Goal: Task Accomplishment & Management: Use online tool/utility

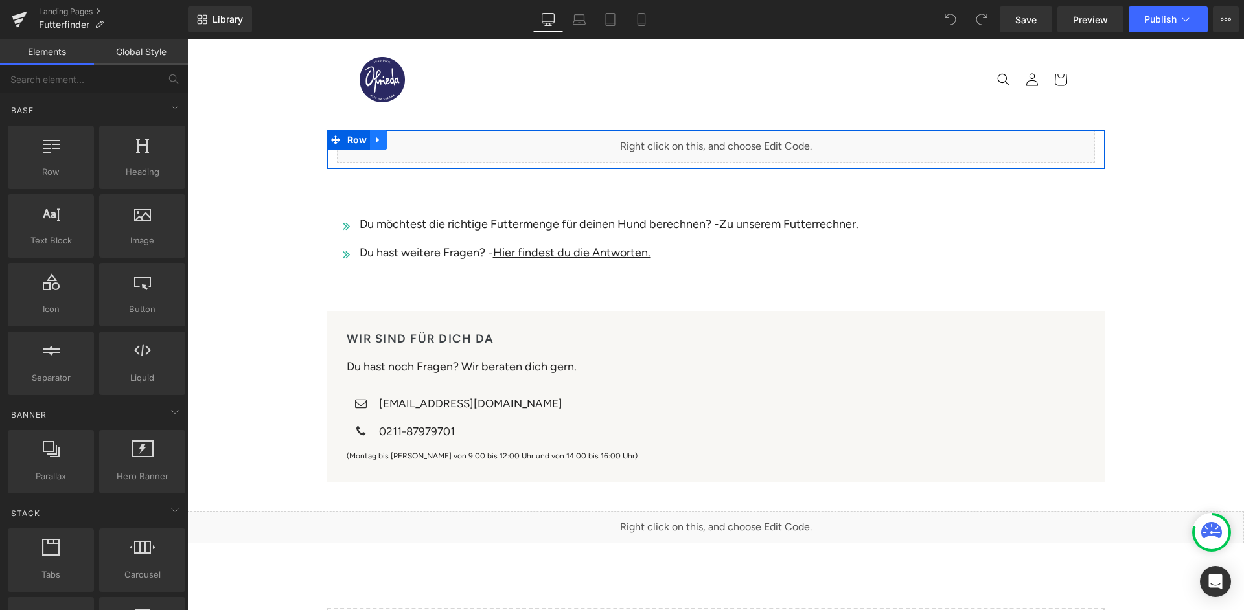
click at [379, 139] on icon at bounding box center [378, 140] width 9 height 10
click at [395, 140] on icon at bounding box center [395, 139] width 9 height 9
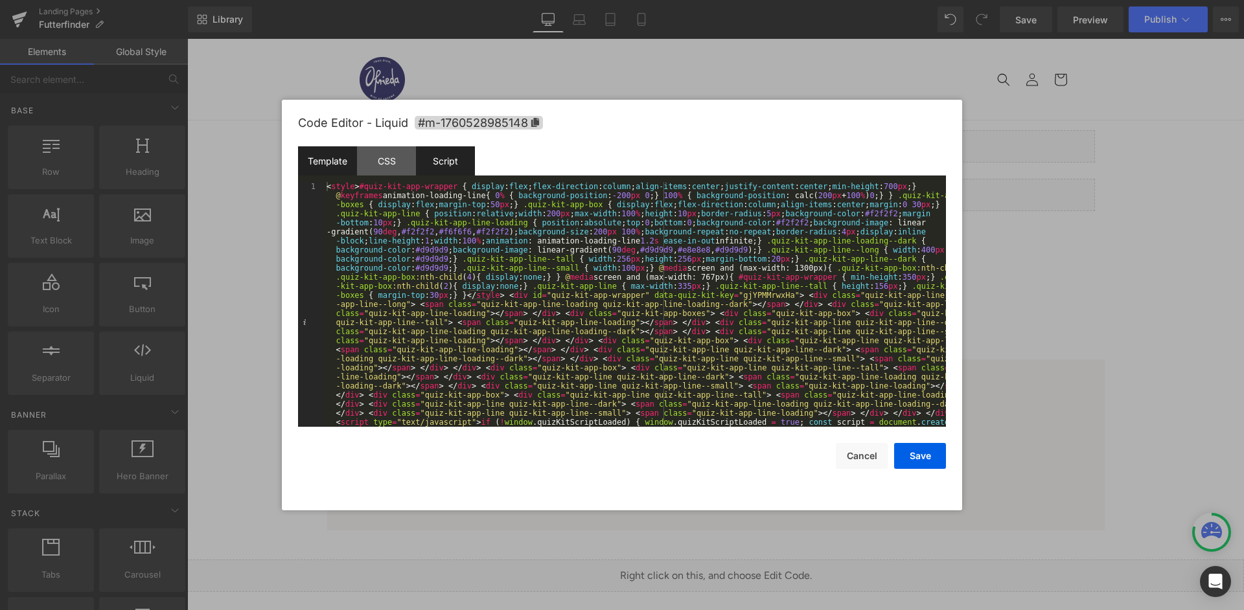
click at [449, 167] on div "Script" at bounding box center [445, 160] width 59 height 29
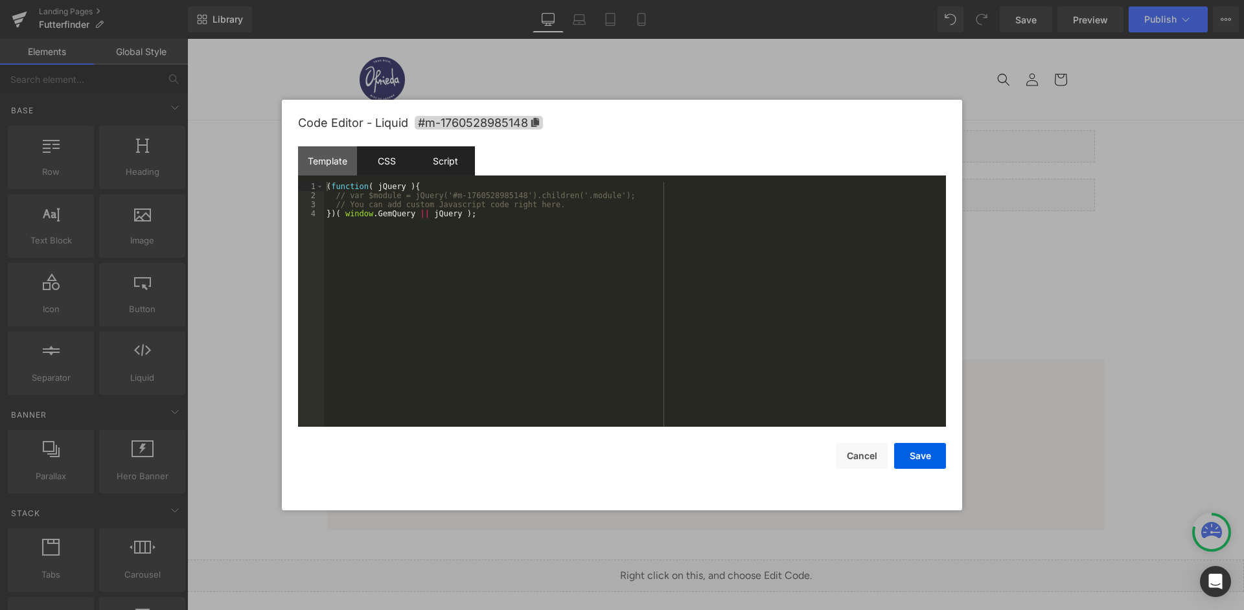
click at [397, 164] on div "CSS" at bounding box center [386, 160] width 59 height 29
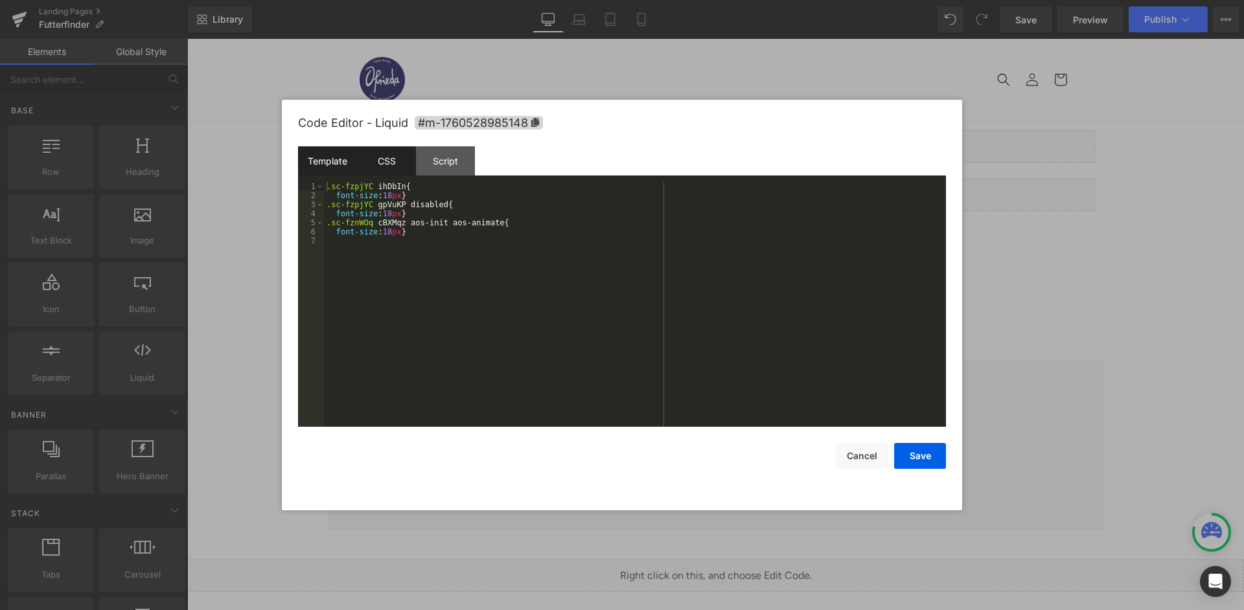
click at [336, 161] on div "Template" at bounding box center [327, 160] width 59 height 29
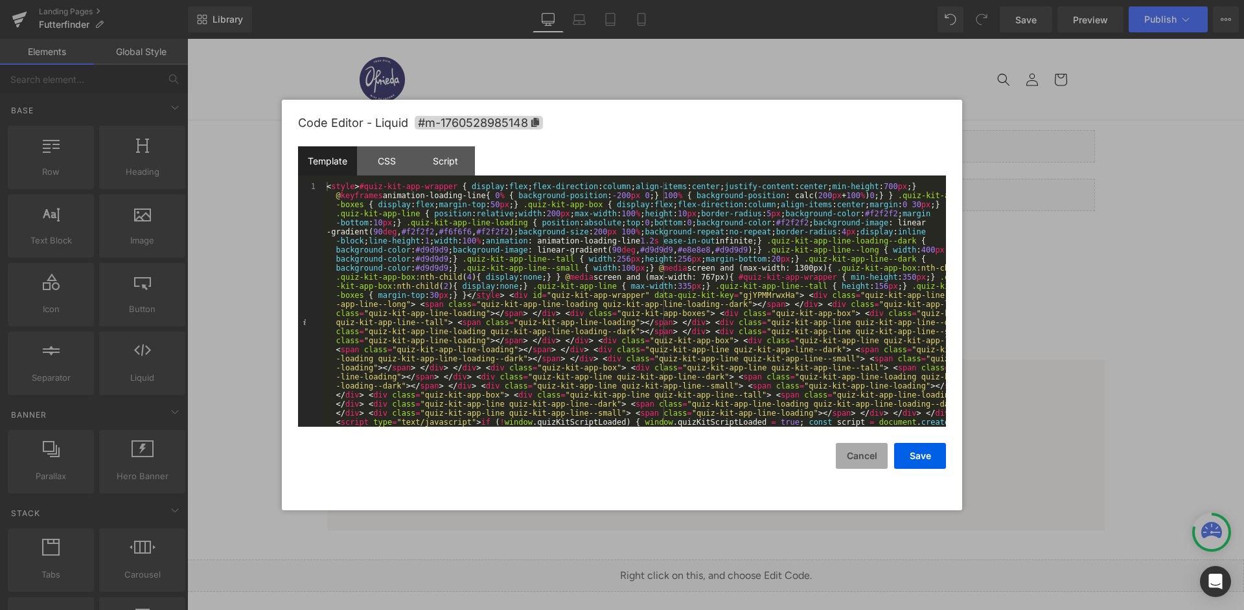
click at [865, 460] on button "Cancel" at bounding box center [862, 456] width 52 height 26
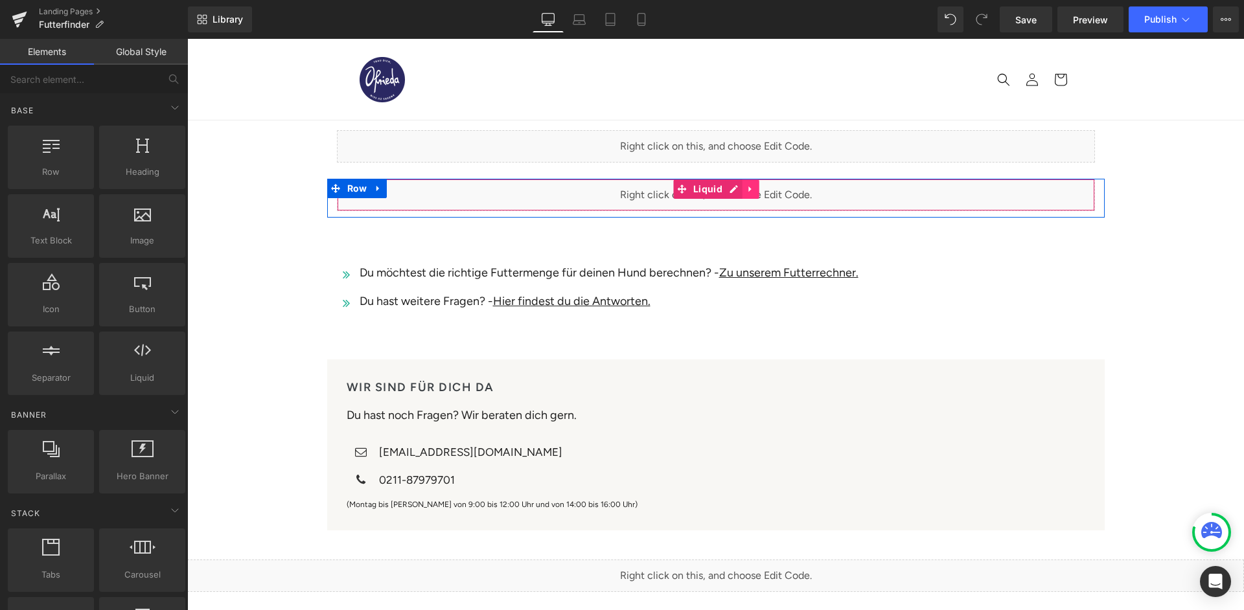
click at [749, 189] on icon at bounding box center [750, 190] width 3 height 6
click at [756, 188] on icon at bounding box center [759, 189] width 9 height 9
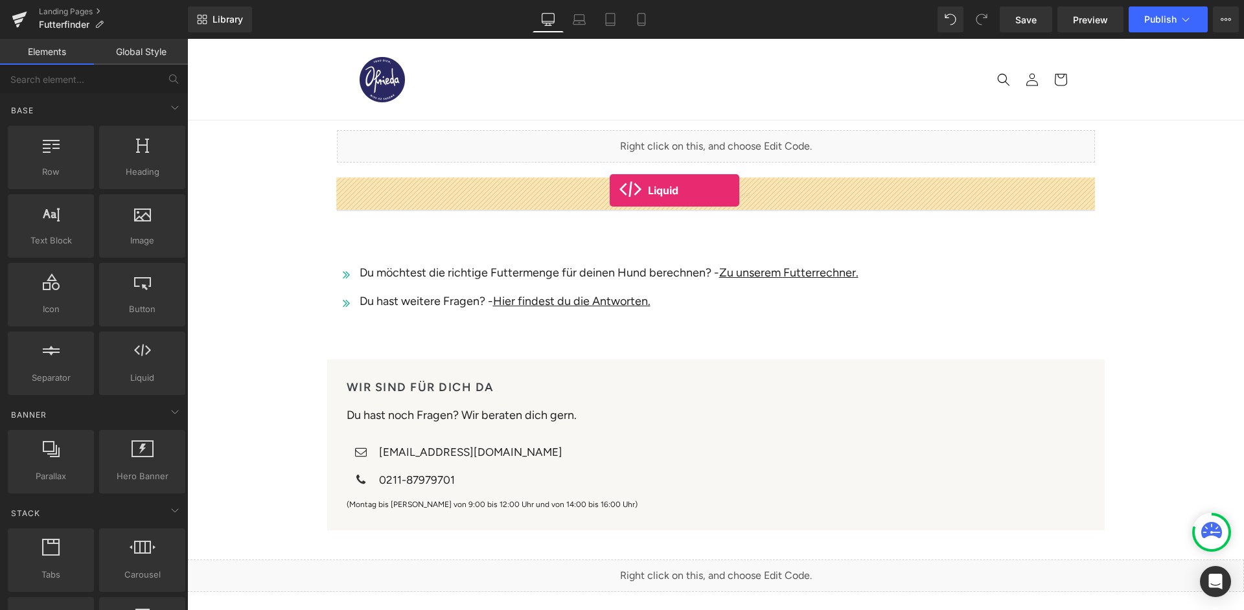
drag, startPoint x: 344, startPoint y: 394, endPoint x: 609, endPoint y: 189, distance: 334.8
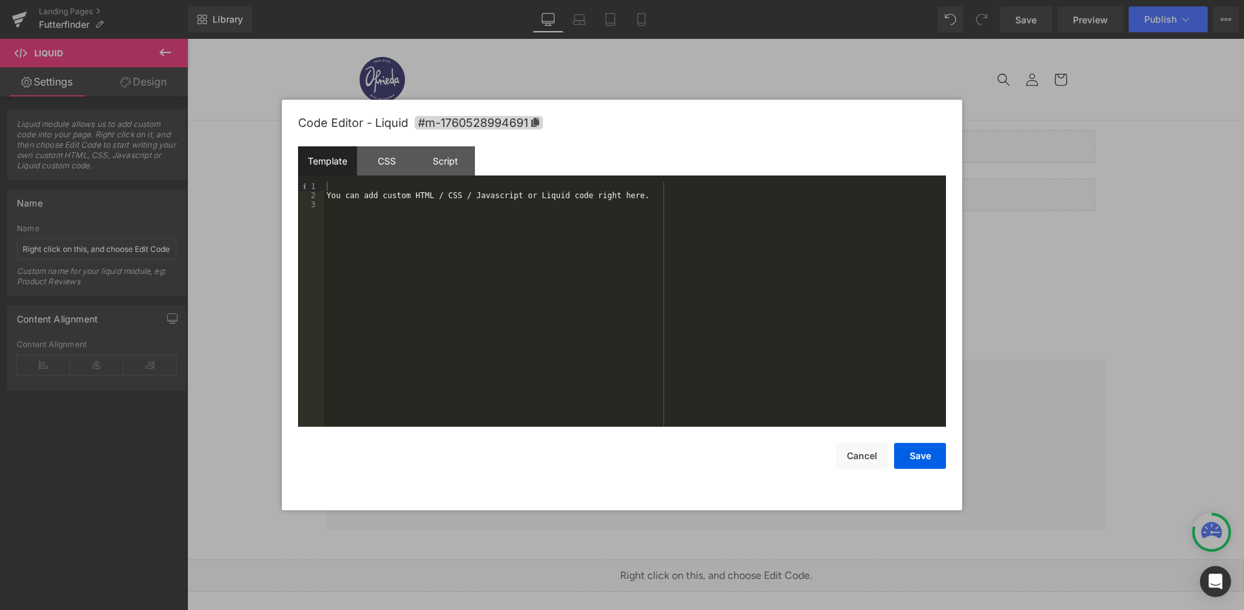
click at [587, 215] on div "You can add custom HTML / CSS / Javascript or Liquid code right here." at bounding box center [635, 313] width 622 height 263
click at [578, 267] on div "You can add custom HTML / CSS / Javascript or Liquid code right here." at bounding box center [635, 313] width 622 height 263
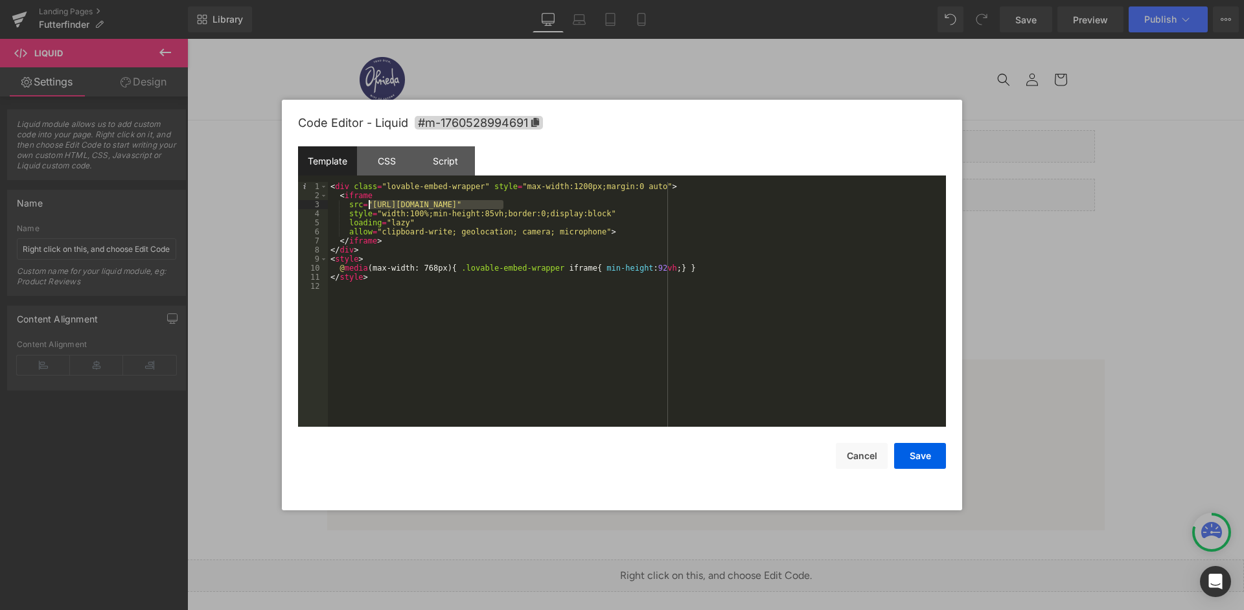
drag, startPoint x: 502, startPoint y: 201, endPoint x: 369, endPoint y: 203, distance: 132.8
click at [369, 203] on div "< div class = "lovable-embed-wrapper" style = "max-width:1200px;margin:0 auto" …" at bounding box center [637, 313] width 618 height 263
click at [928, 452] on button "Save" at bounding box center [920, 456] width 52 height 26
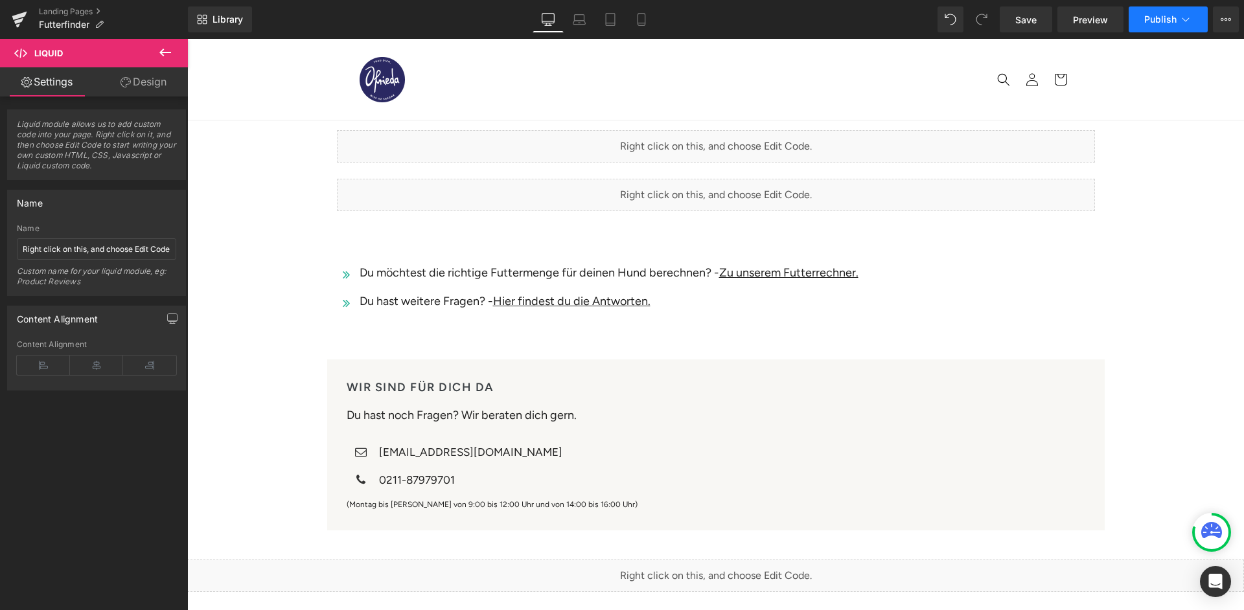
click at [1148, 21] on span "Publish" at bounding box center [1160, 19] width 32 height 10
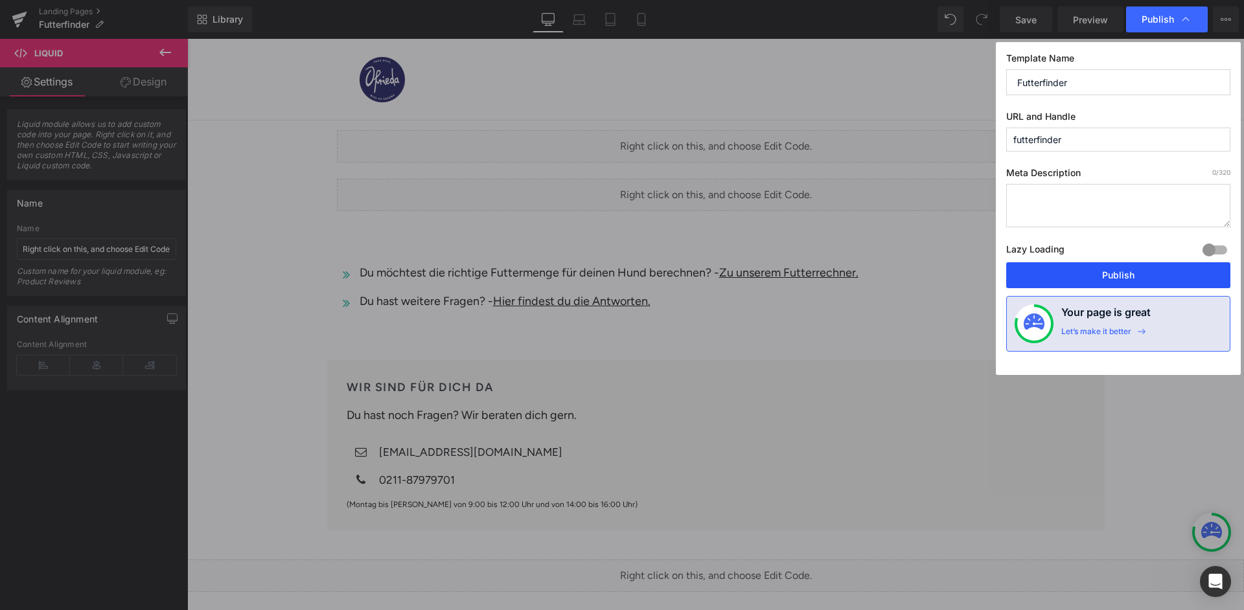
click at [1109, 262] on button "Publish" at bounding box center [1118, 275] width 224 height 26
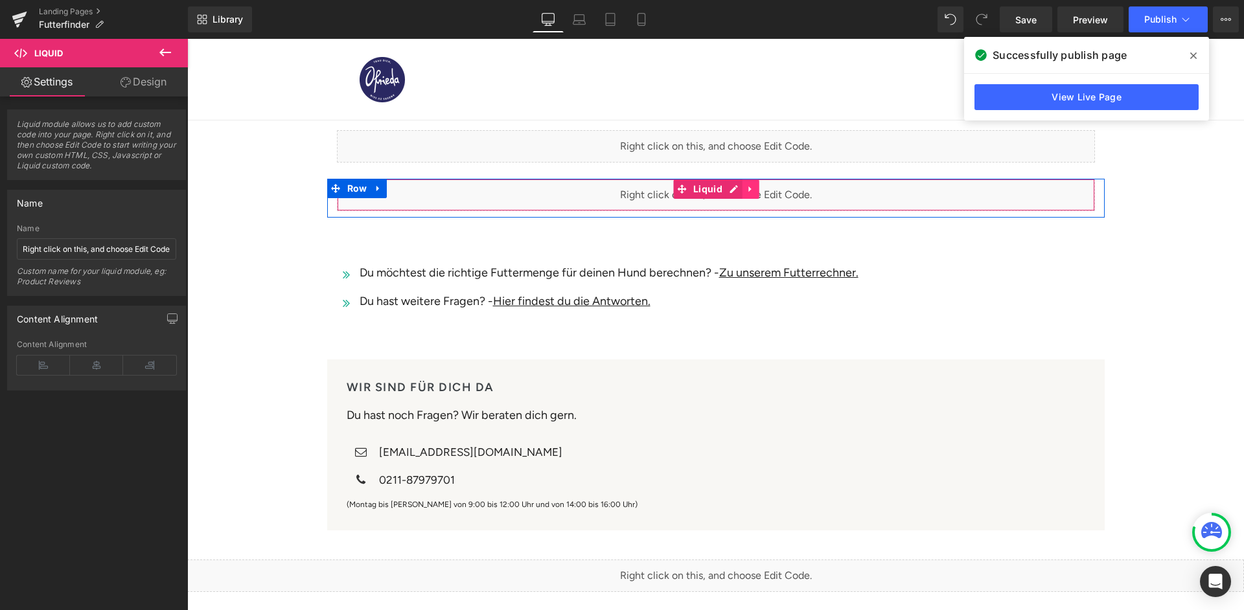
click at [750, 189] on icon at bounding box center [750, 190] width 3 height 6
click at [377, 186] on icon at bounding box center [378, 189] width 9 height 10
click at [407, 188] on icon at bounding box center [411, 188] width 9 height 9
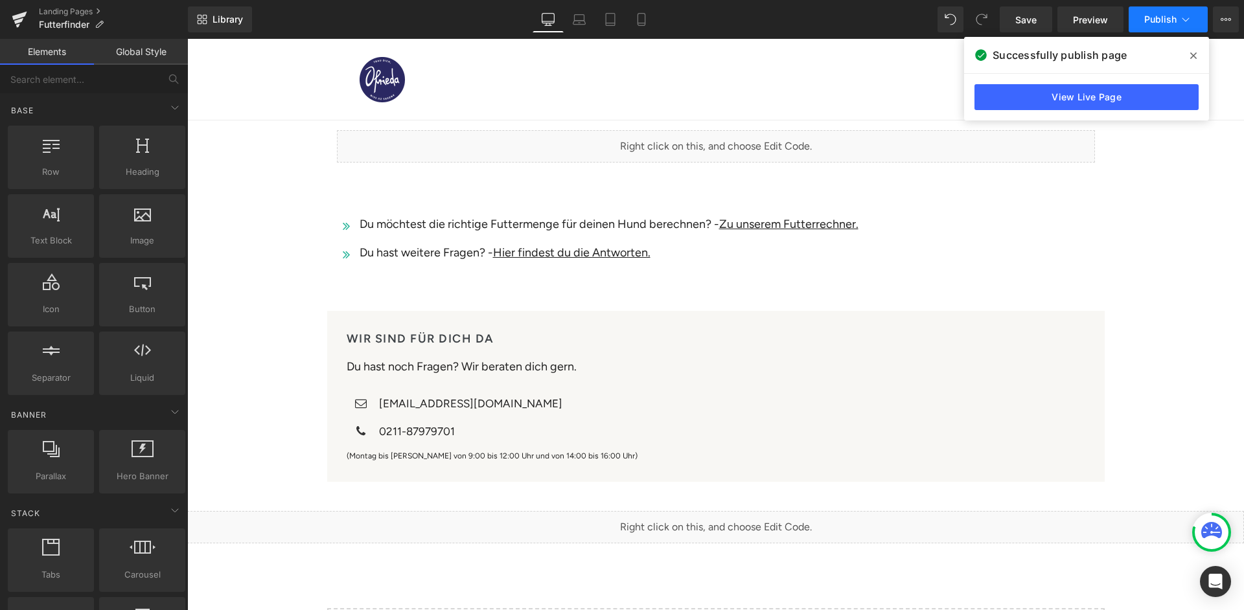
click at [1162, 23] on span "Publish" at bounding box center [1160, 19] width 32 height 10
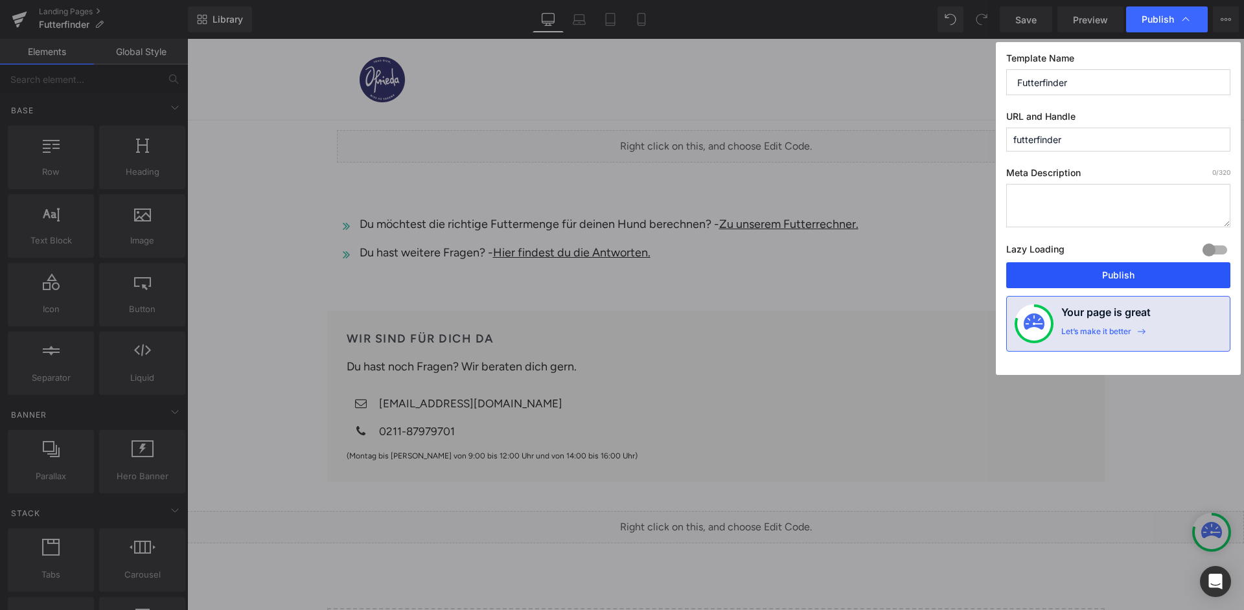
click at [1066, 266] on button "Publish" at bounding box center [1118, 275] width 224 height 26
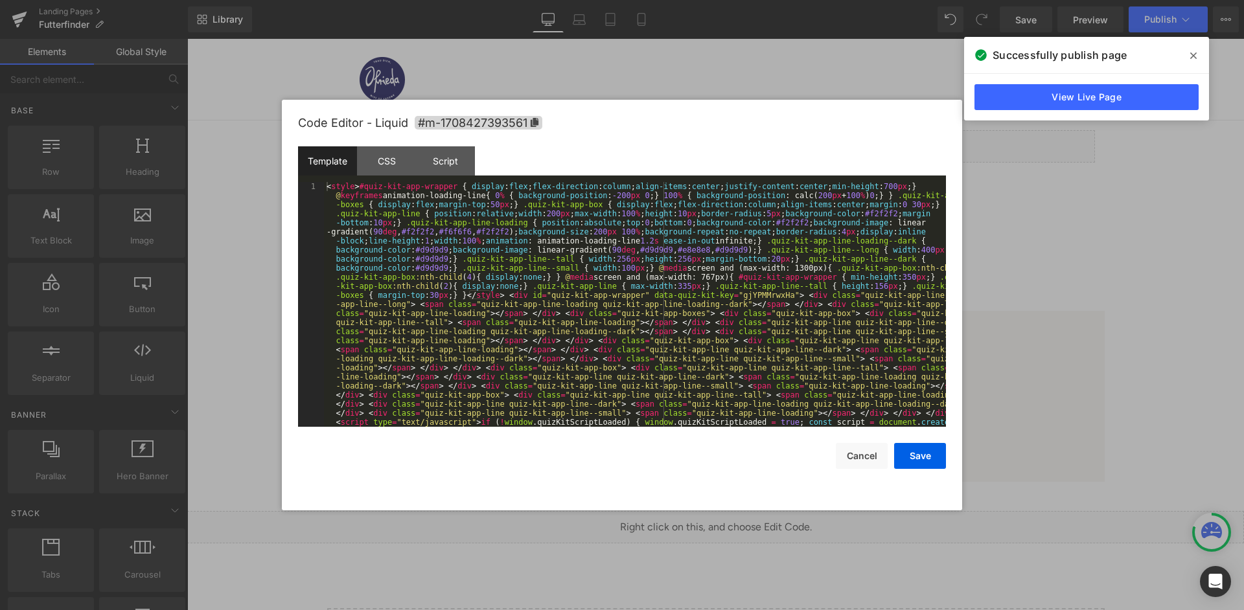
click at [653, 249] on div "< style > #quiz-kit-app-wrapper { display : flex ; flex-direction : column ; al…" at bounding box center [635, 585] width 622 height 807
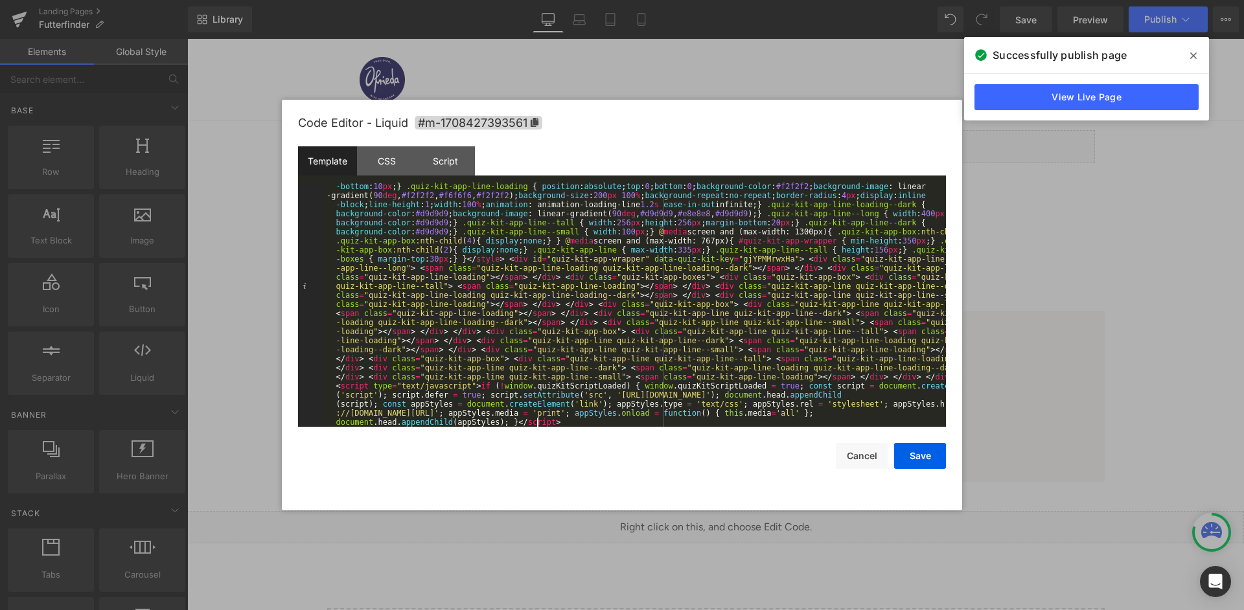
scroll to position [36, 0]
click at [914, 455] on button "Save" at bounding box center [920, 456] width 52 height 26
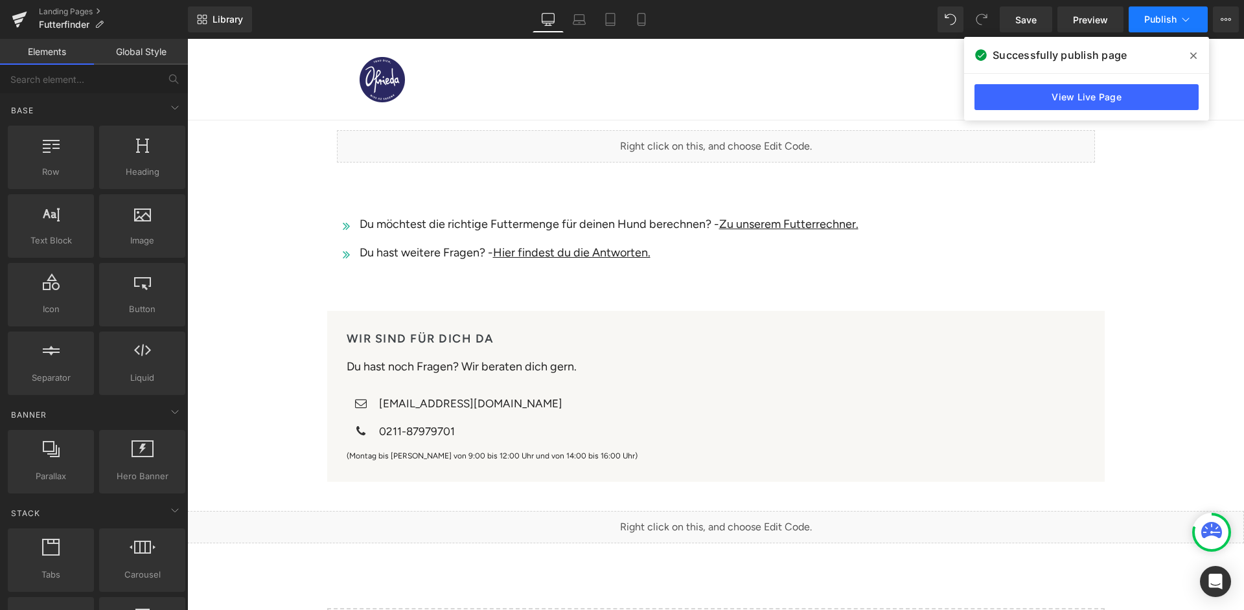
click at [1183, 17] on icon at bounding box center [1185, 19] width 13 height 13
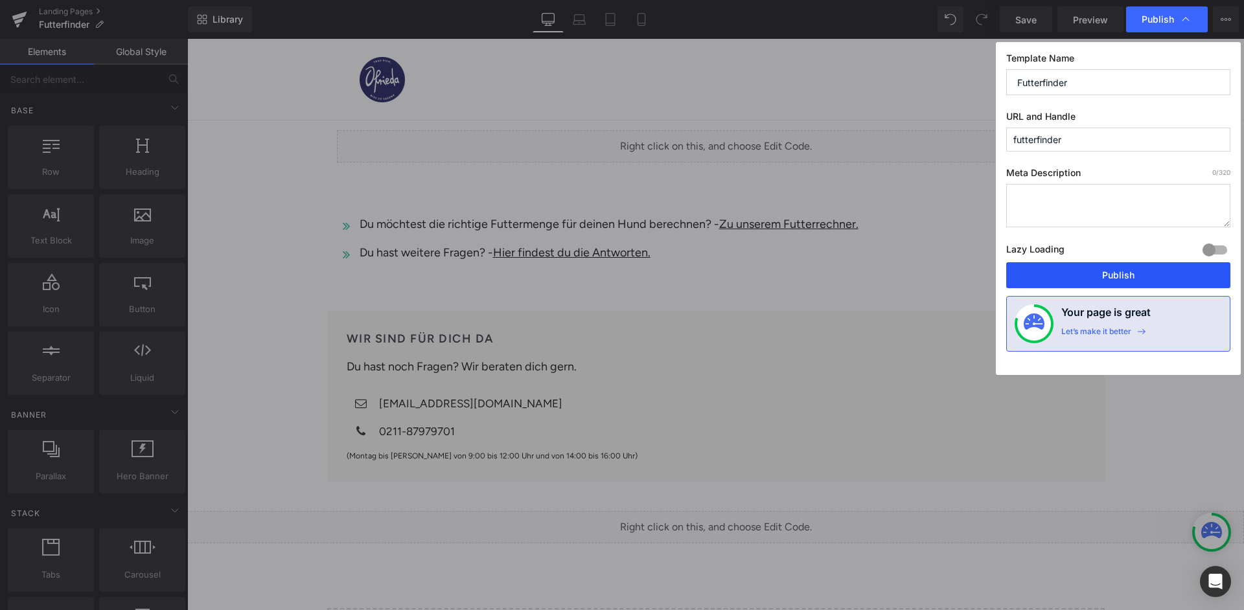
click at [1079, 262] on button "Publish" at bounding box center [1118, 275] width 224 height 26
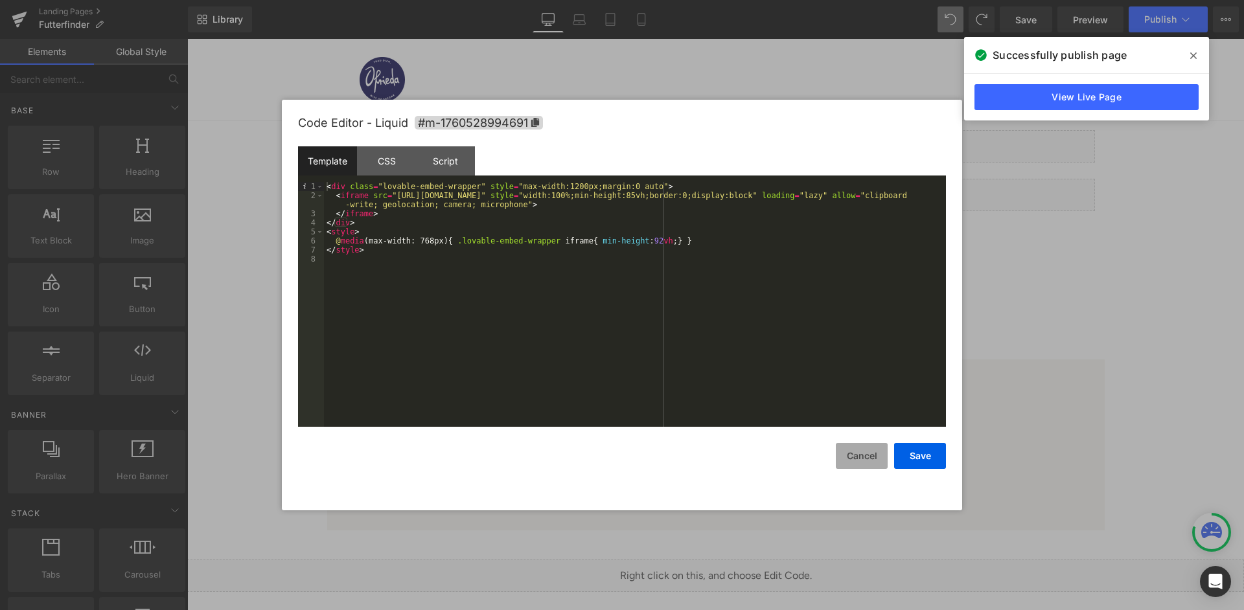
click at [859, 457] on button "Cancel" at bounding box center [862, 456] width 52 height 26
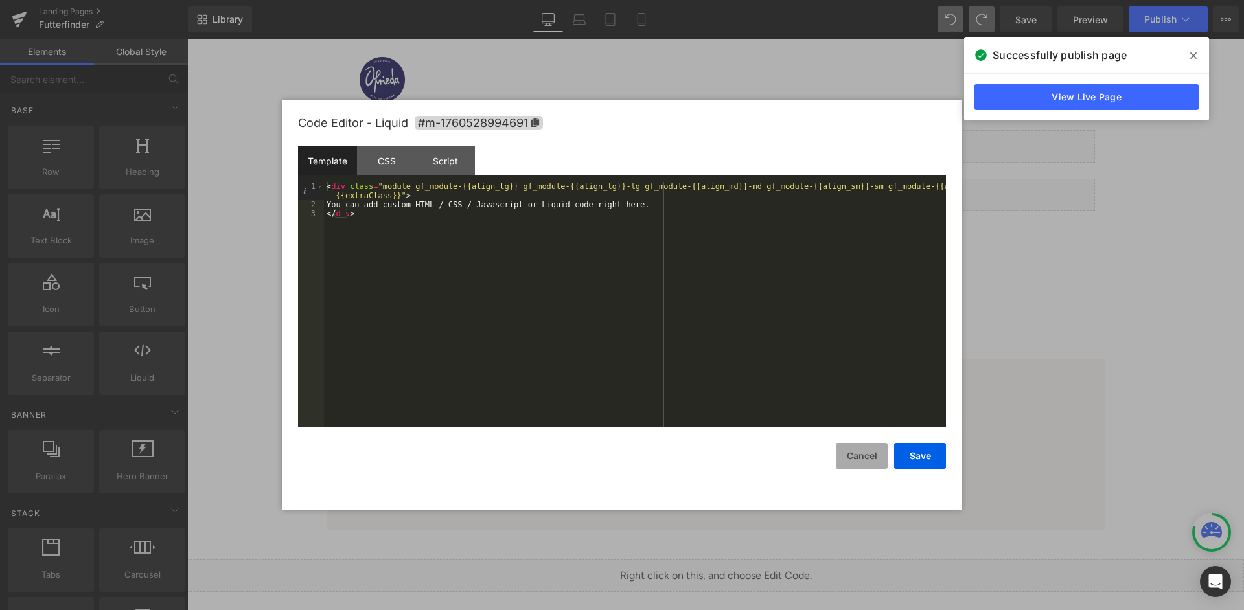
drag, startPoint x: 862, startPoint y: 456, endPoint x: 681, endPoint y: 377, distance: 197.3
click at [862, 456] on button "Cancel" at bounding box center [862, 456] width 52 height 26
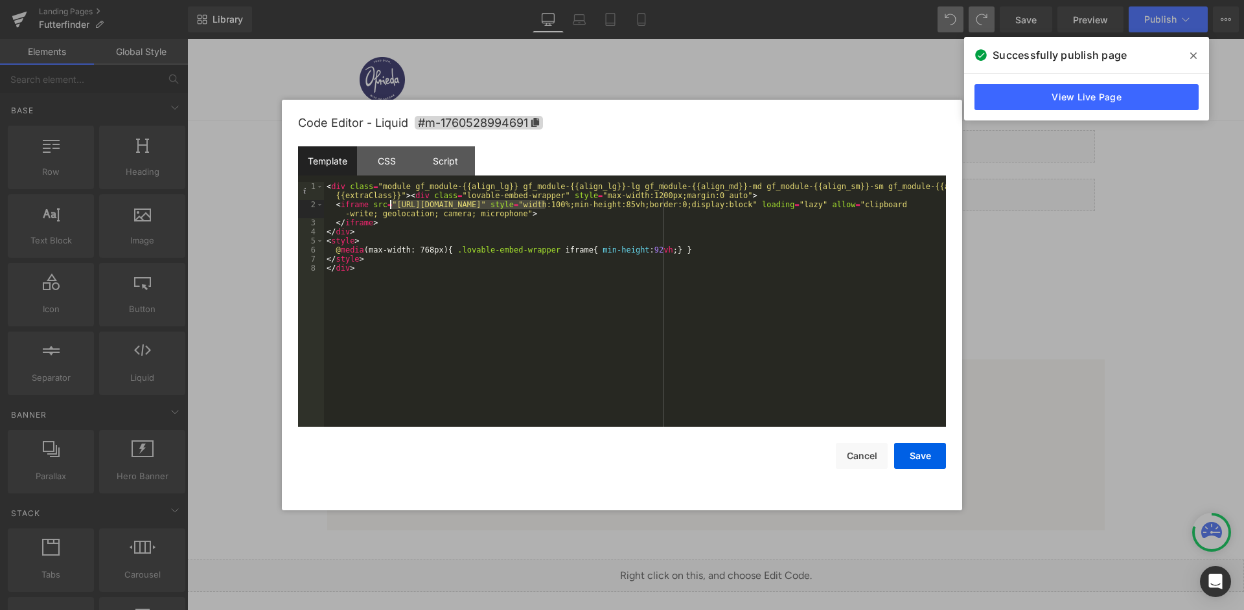
drag, startPoint x: 544, startPoint y: 201, endPoint x: 389, endPoint y: 201, distance: 155.5
click at [389, 201] on div "< div class = "module gf_module-{{align_lg}} gf_module-{{align_lg}}-lg gf_modul…" at bounding box center [635, 318] width 622 height 272
click at [915, 457] on button "Save" at bounding box center [920, 456] width 52 height 26
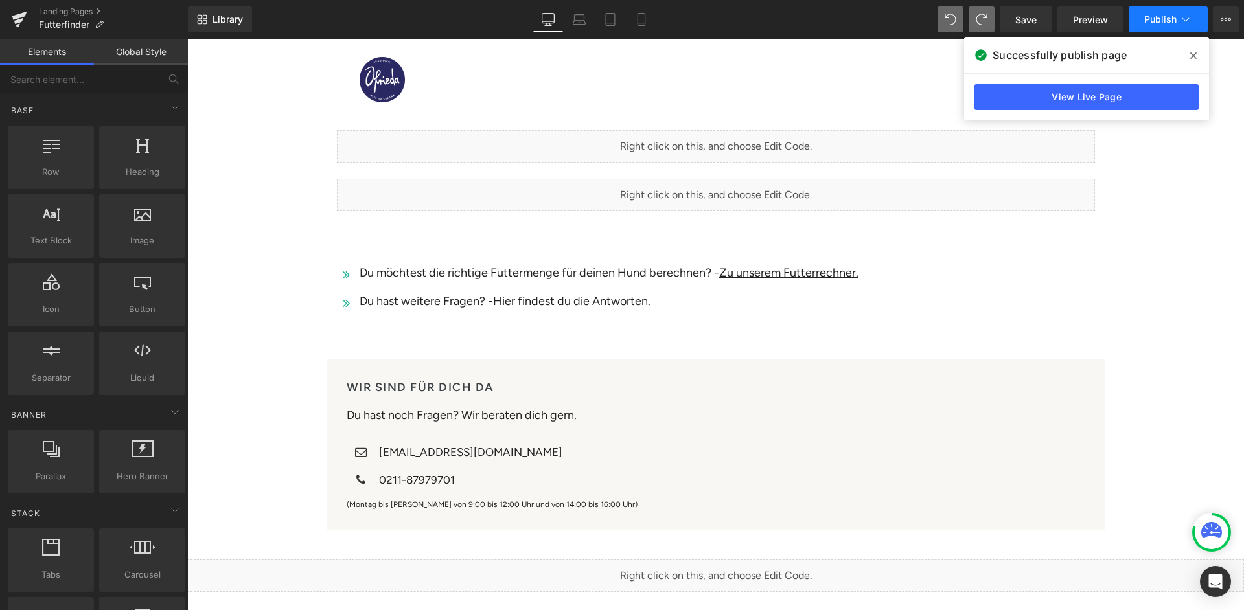
click at [1162, 16] on span "Publish" at bounding box center [1160, 19] width 32 height 10
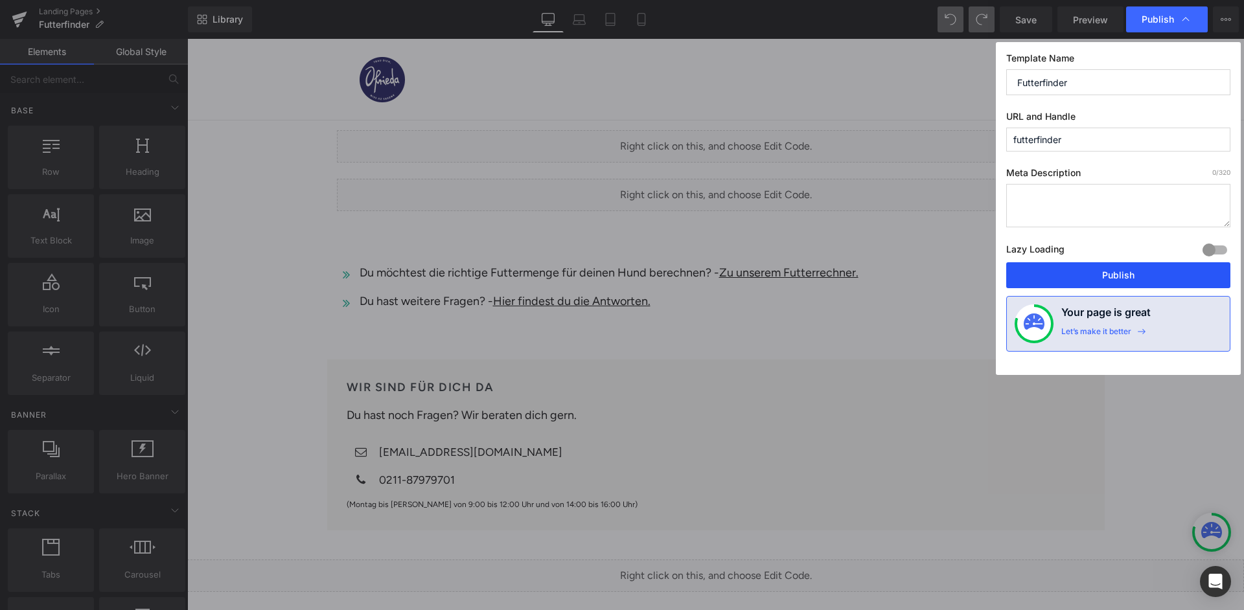
click at [1112, 262] on button "Publish" at bounding box center [1118, 275] width 224 height 26
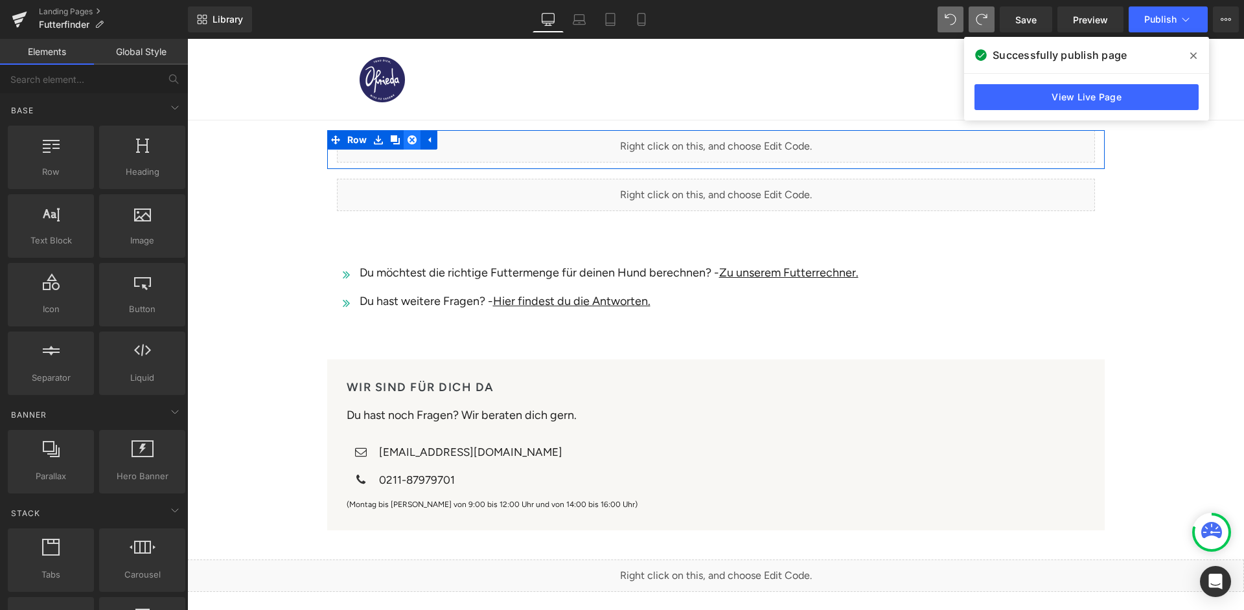
click at [408, 138] on icon at bounding box center [411, 139] width 9 height 9
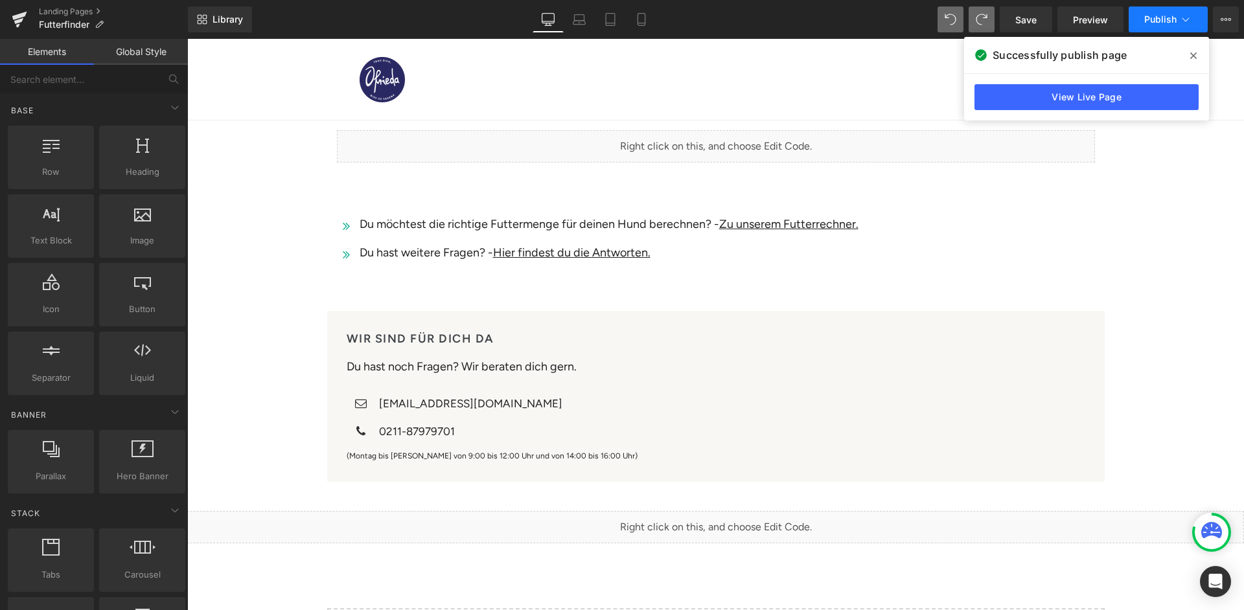
click at [1160, 18] on span "Publish" at bounding box center [1160, 19] width 32 height 10
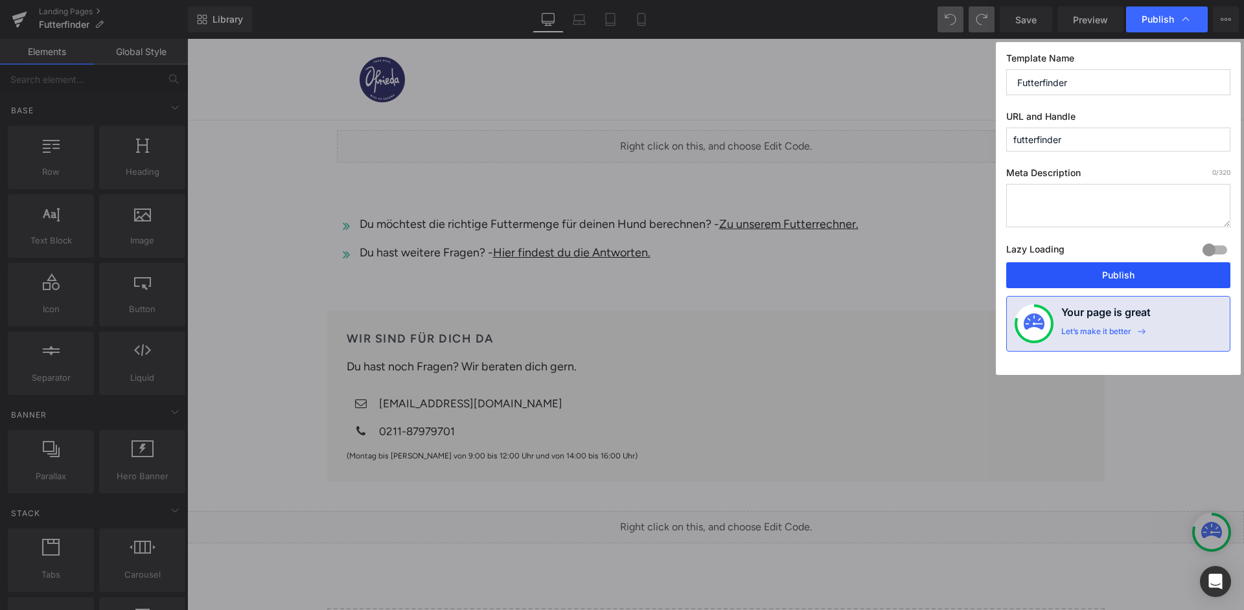
click at [1084, 262] on button "Publish" at bounding box center [1118, 275] width 224 height 26
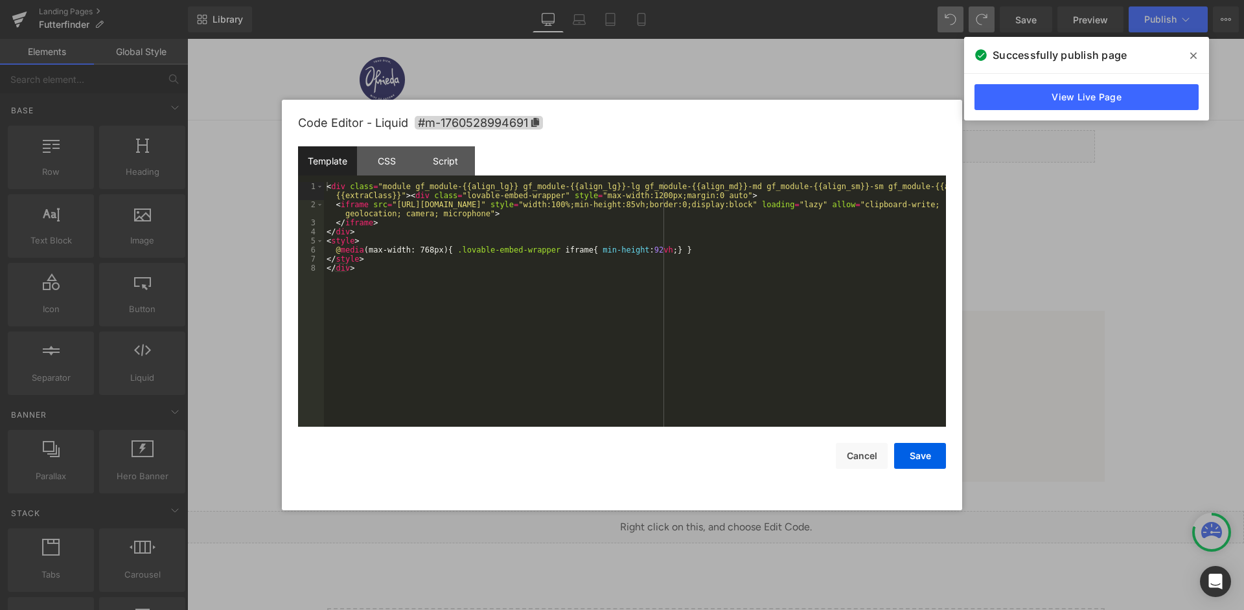
click at [694, 280] on div "< div class = "module gf_module-{{align_lg}} gf_module-{{align_lg}}-lg gf_modul…" at bounding box center [635, 318] width 622 height 272
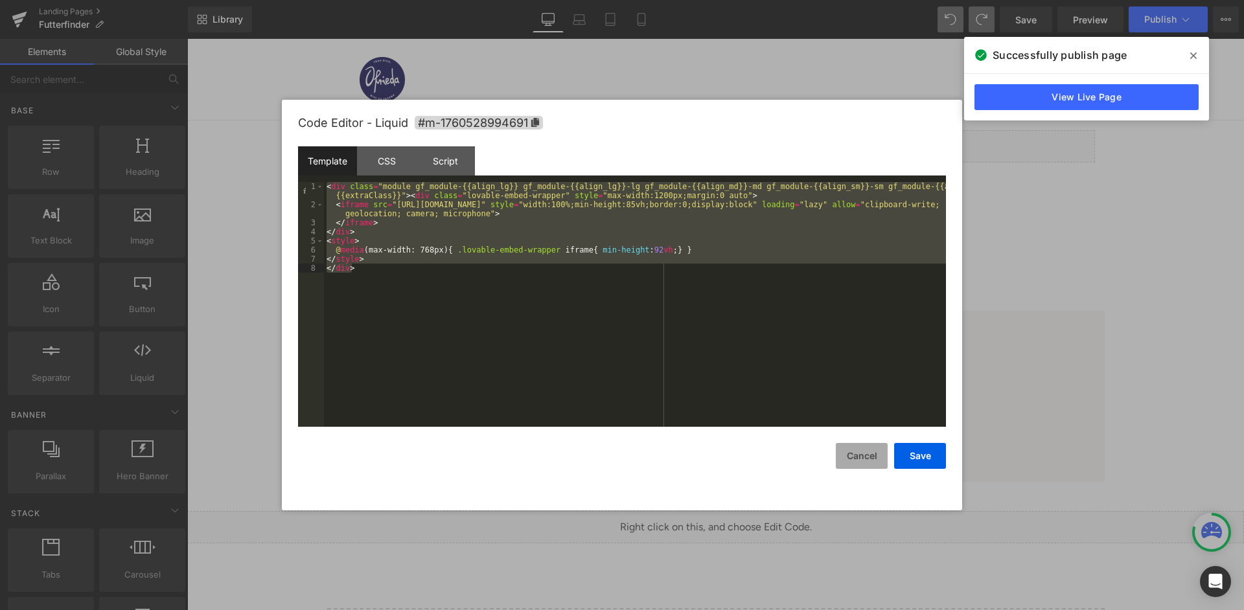
click at [859, 460] on button "Cancel" at bounding box center [862, 456] width 52 height 26
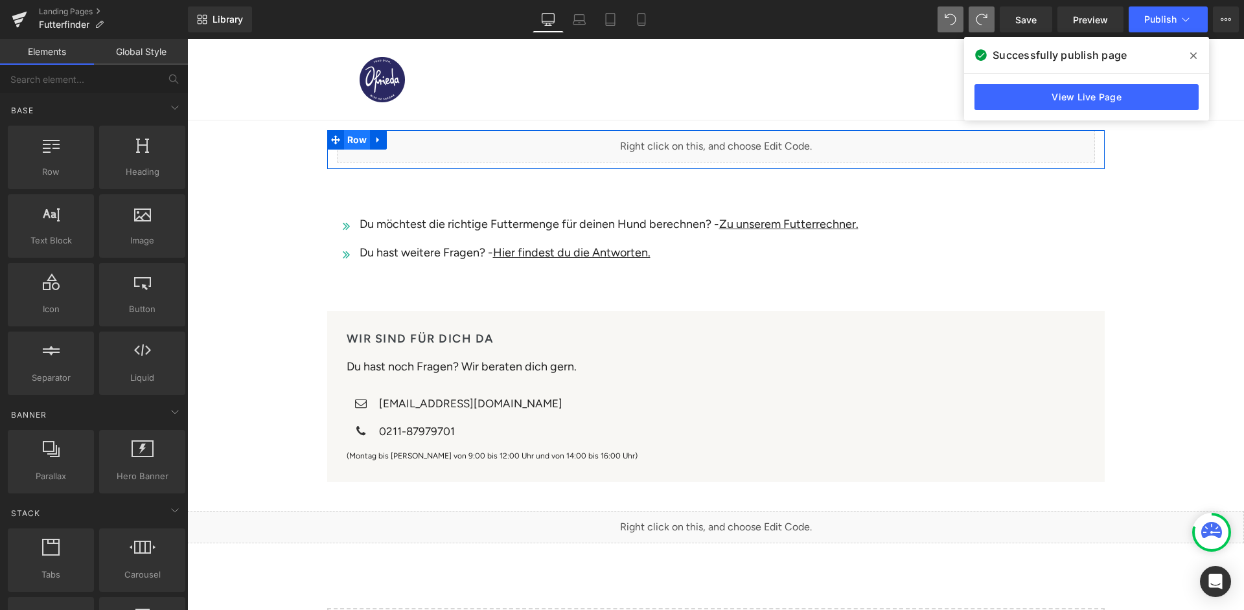
click at [360, 136] on span "Row" at bounding box center [357, 139] width 27 height 19
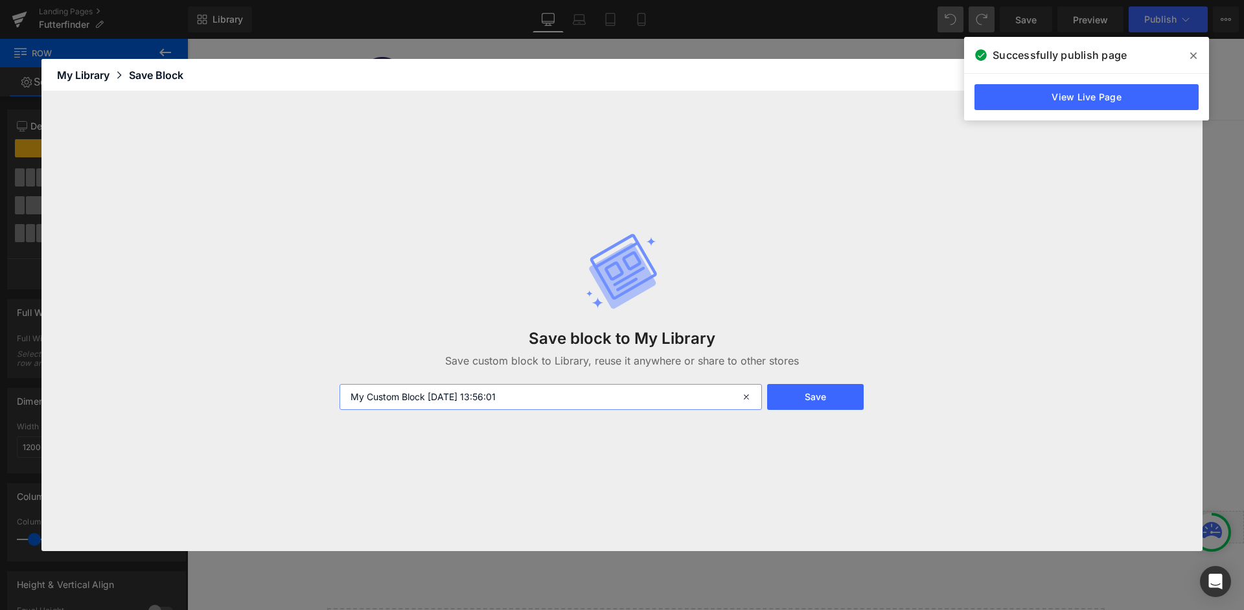
click at [488, 404] on input "My Custom Block 2025-10-15 13:56:01" at bounding box center [550, 397] width 422 height 26
type input "Futterfinder Lovable"
click at [784, 391] on button "Save" at bounding box center [815, 397] width 97 height 26
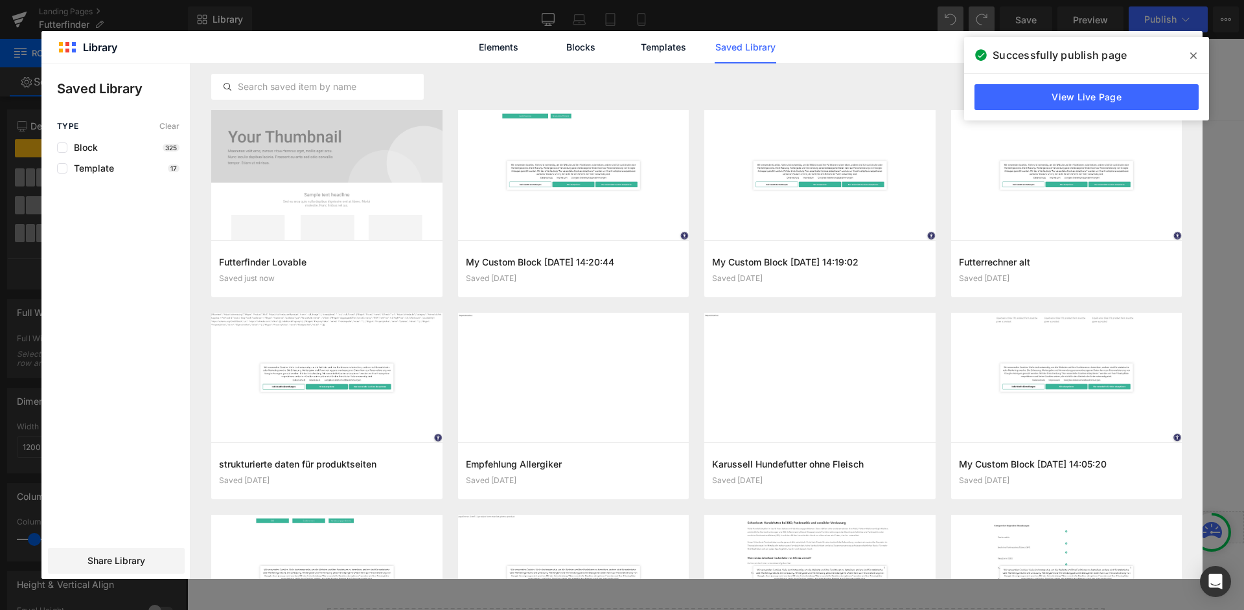
click at [1196, 53] on span at bounding box center [1193, 55] width 21 height 21
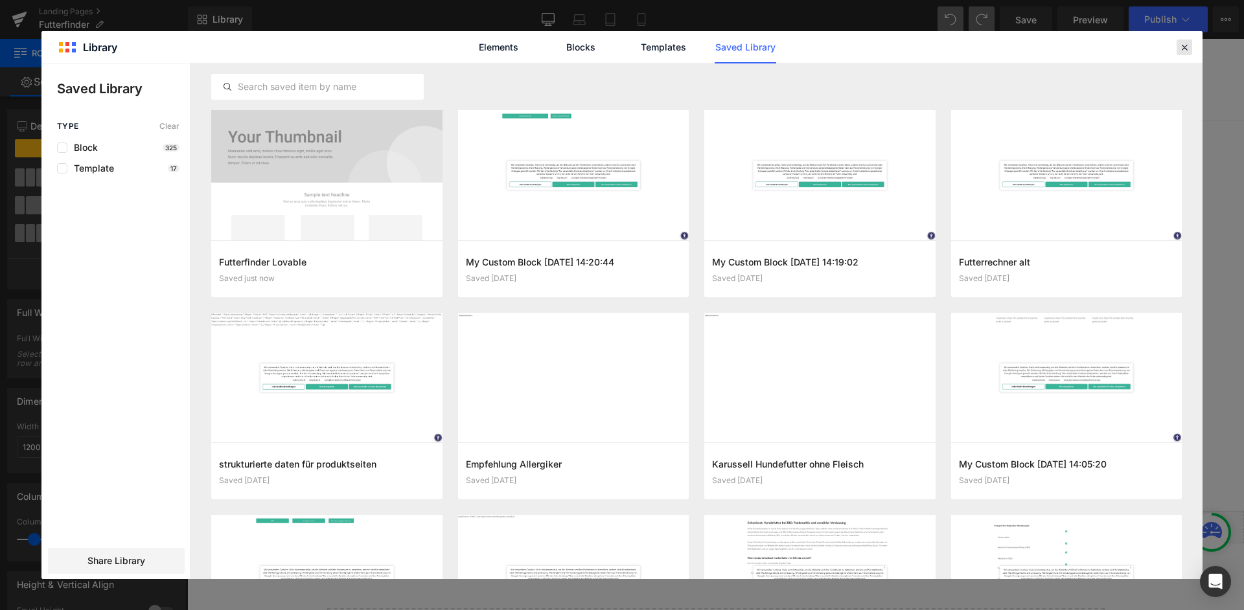
click at [1184, 48] on icon at bounding box center [1184, 47] width 12 height 12
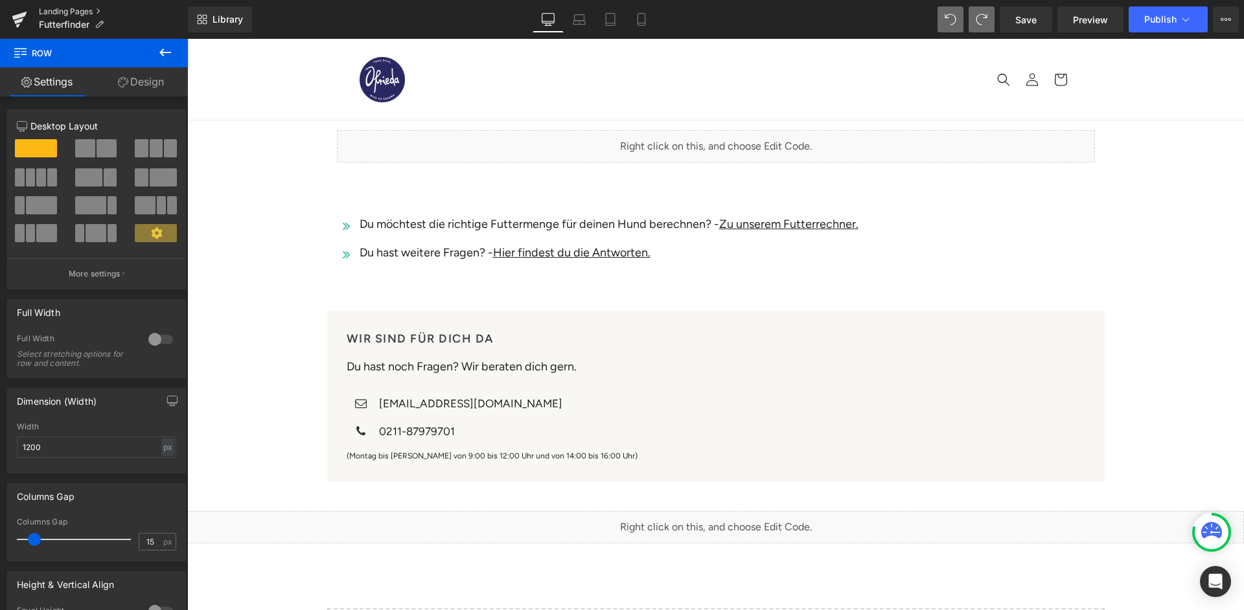
click at [46, 10] on link "Landing Pages" at bounding box center [113, 11] width 149 height 10
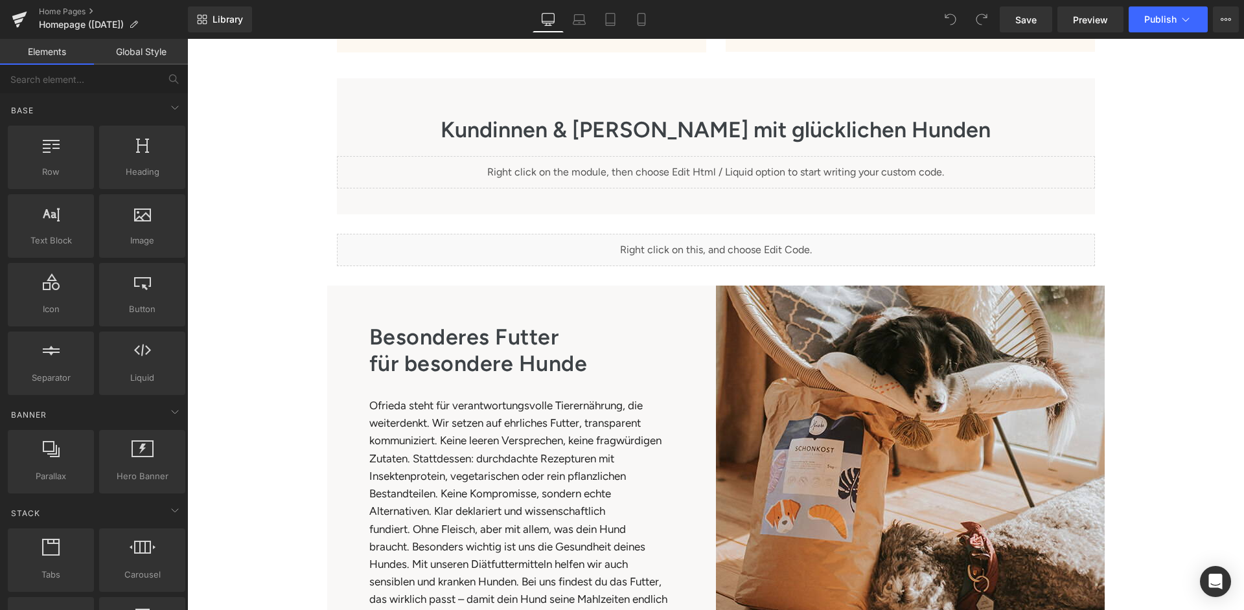
scroll to position [1481, 0]
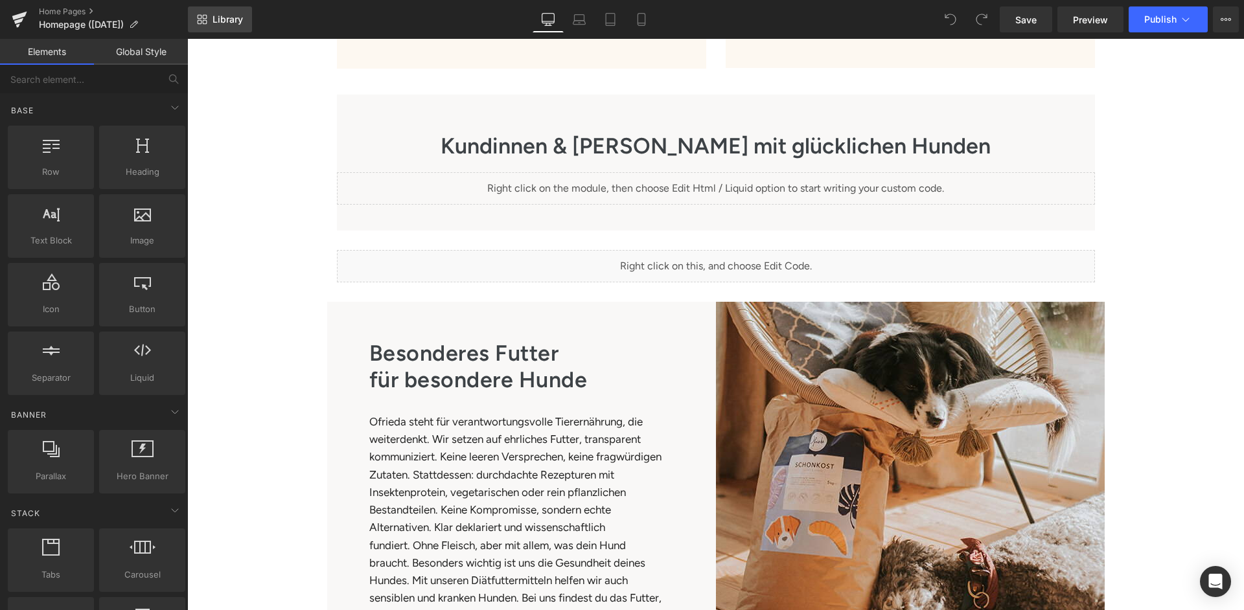
click at [236, 23] on span "Library" at bounding box center [227, 20] width 30 height 12
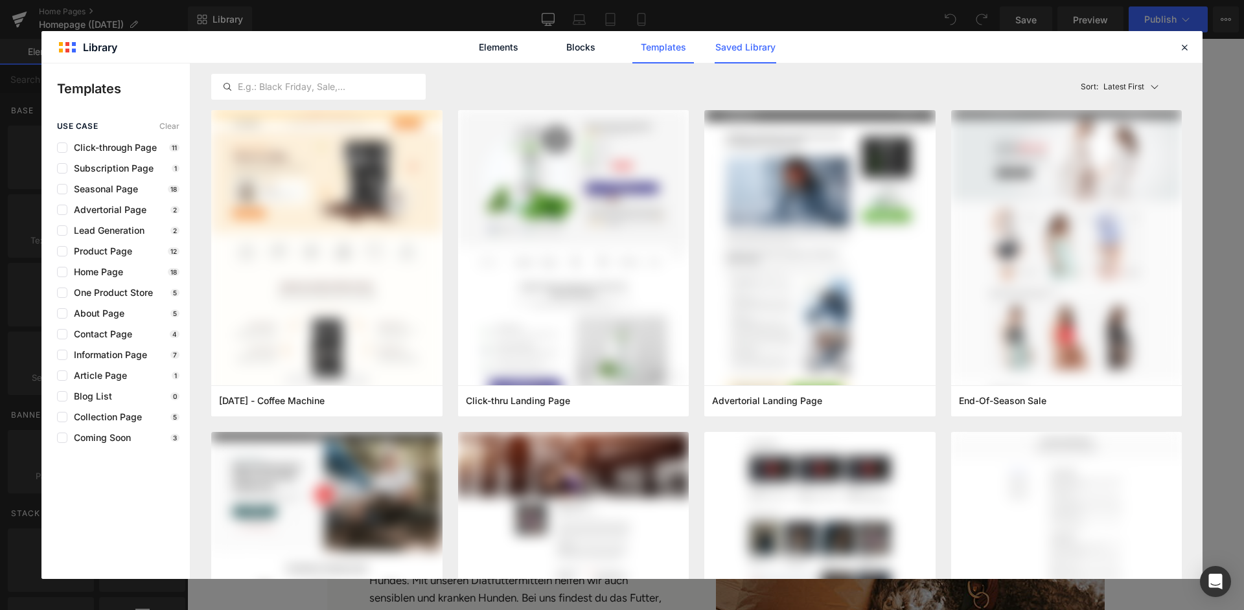
click at [755, 49] on link "Saved Library" at bounding box center [746, 47] width 62 height 32
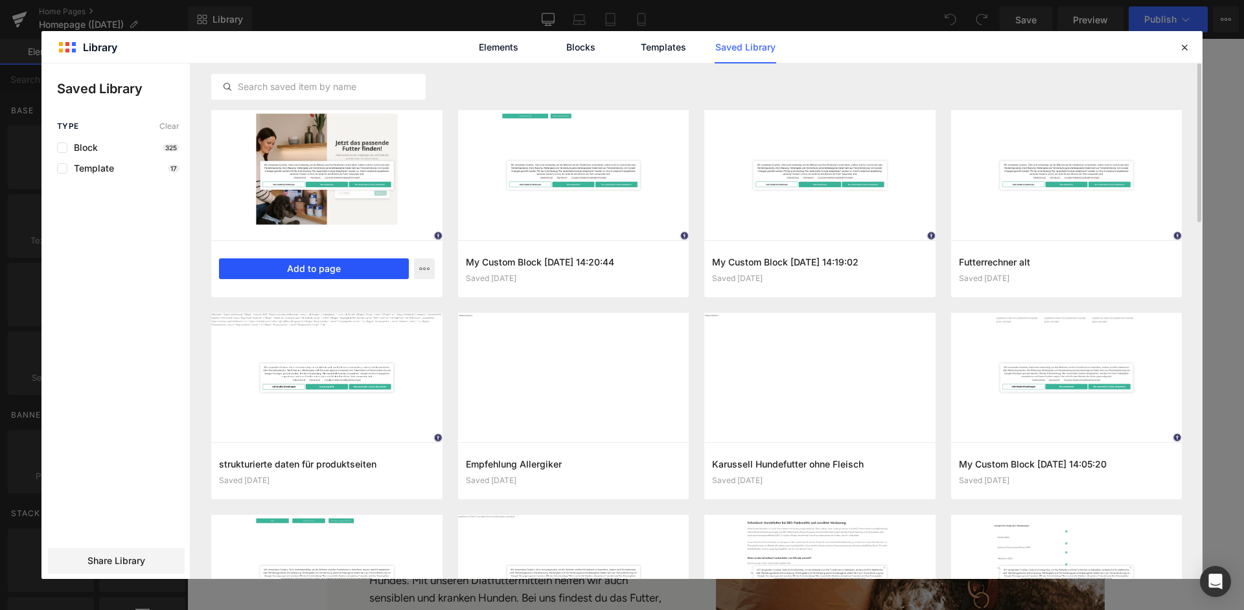
click at [332, 263] on button "Add to page" at bounding box center [314, 268] width 190 height 21
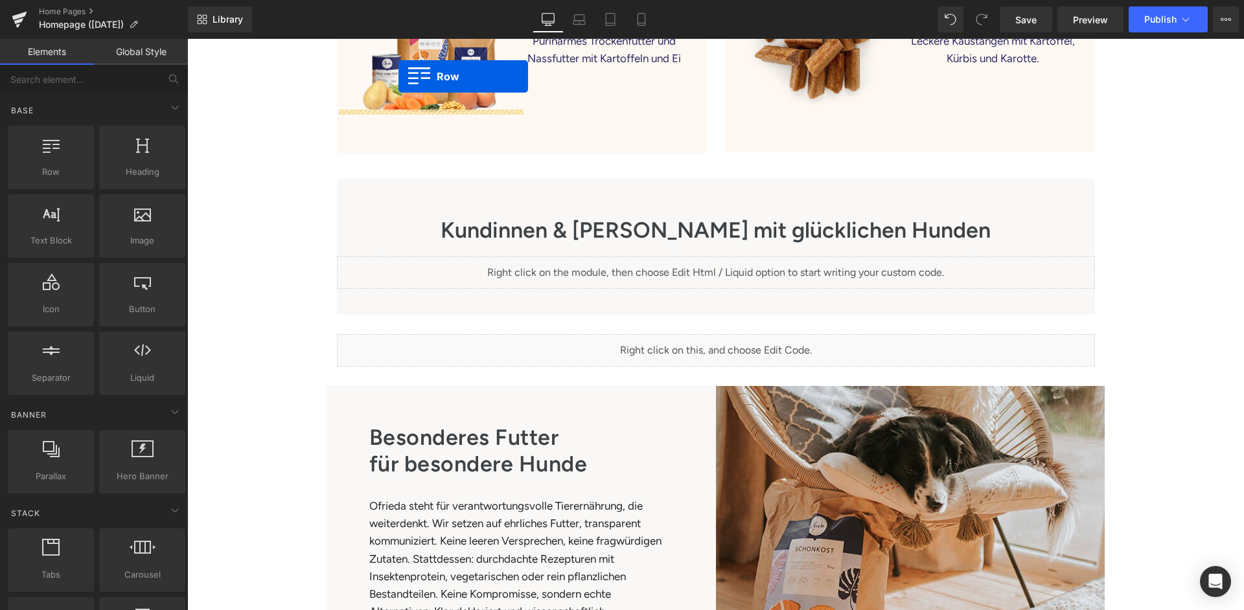
scroll to position [1332, 0]
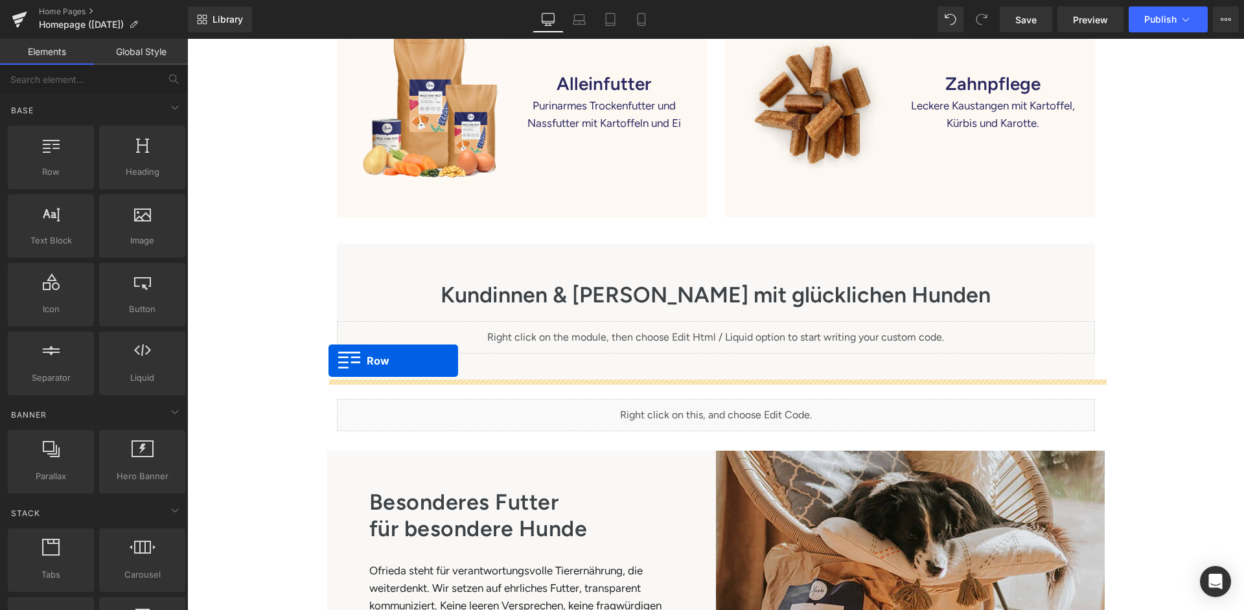
drag, startPoint x: 336, startPoint y: 124, endPoint x: 328, endPoint y: 361, distance: 237.2
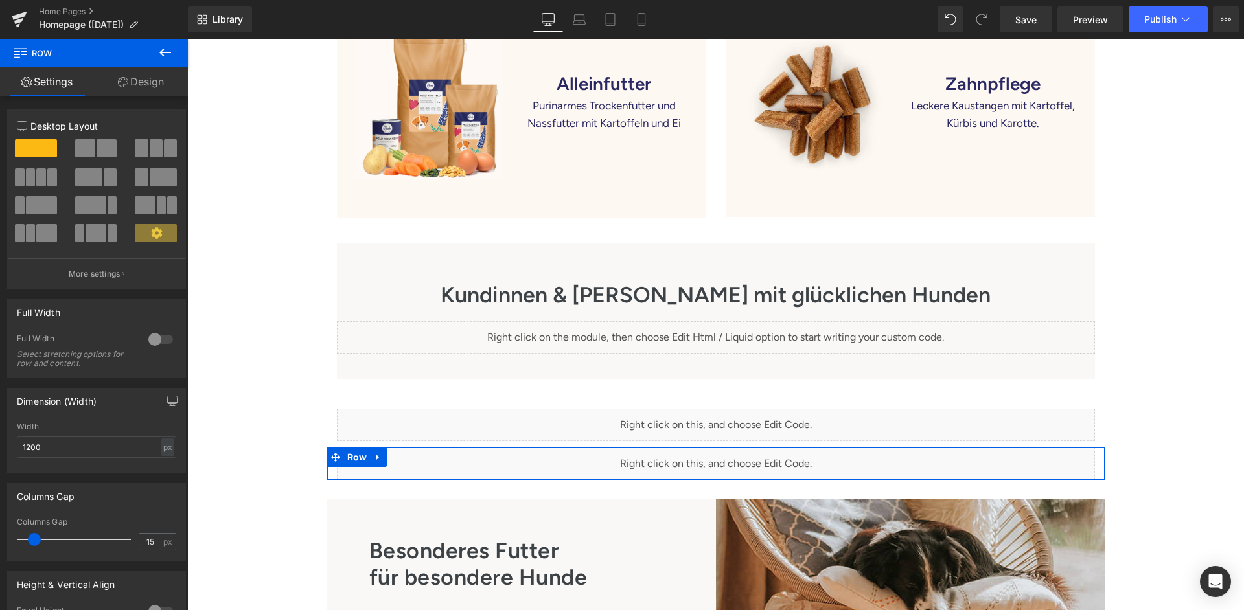
click at [385, 448] on div "Liquid" at bounding box center [716, 464] width 758 height 32
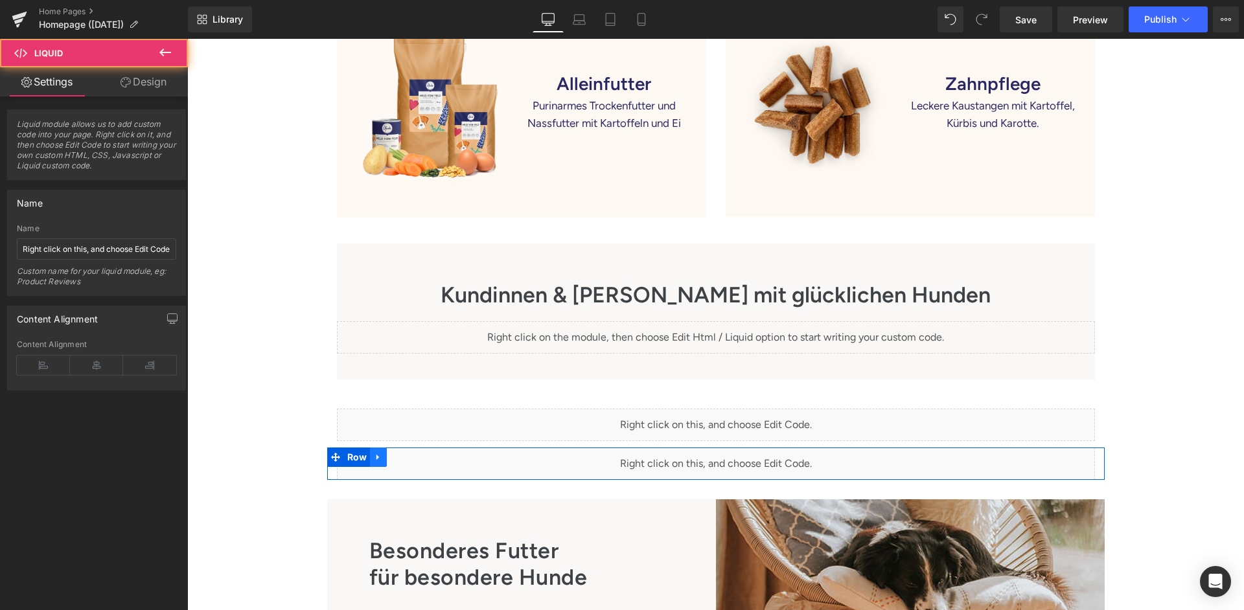
click at [378, 453] on icon at bounding box center [378, 458] width 9 height 10
click at [407, 453] on icon at bounding box center [411, 457] width 9 height 9
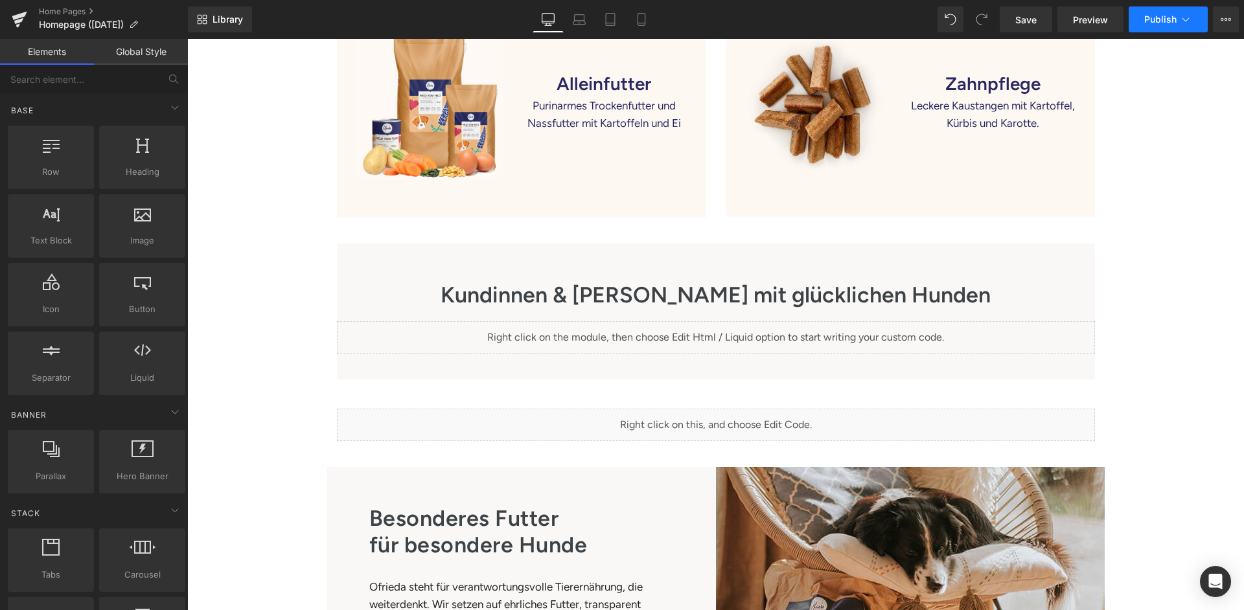
click at [1171, 23] on span "Publish" at bounding box center [1160, 19] width 32 height 10
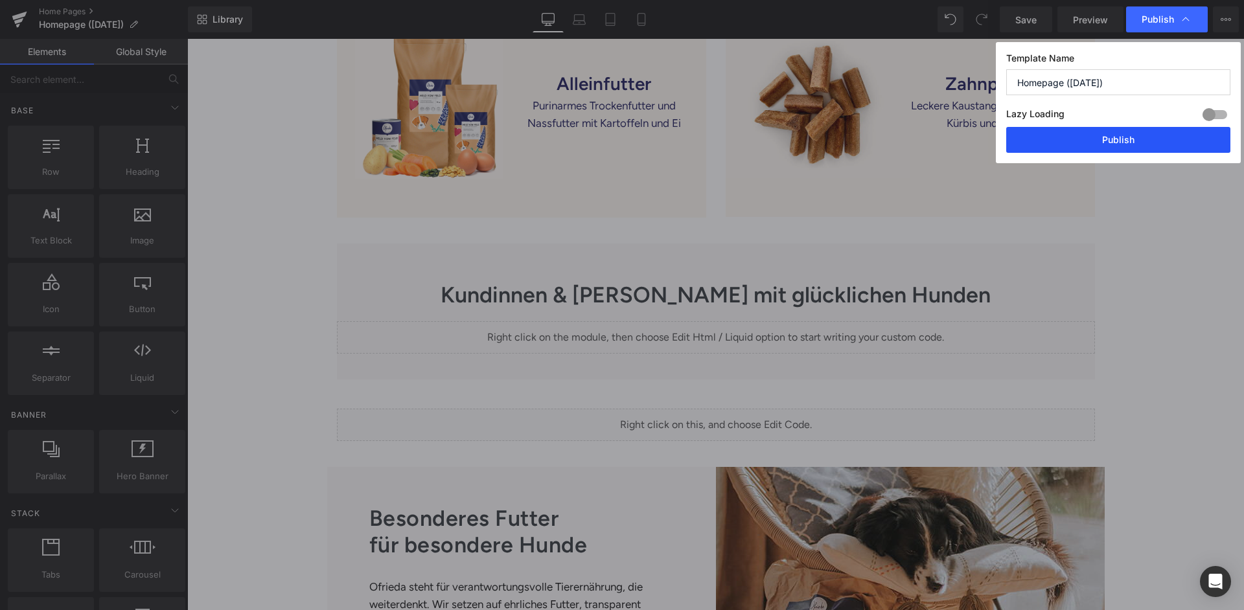
click at [1113, 138] on button "Publish" at bounding box center [1118, 140] width 224 height 26
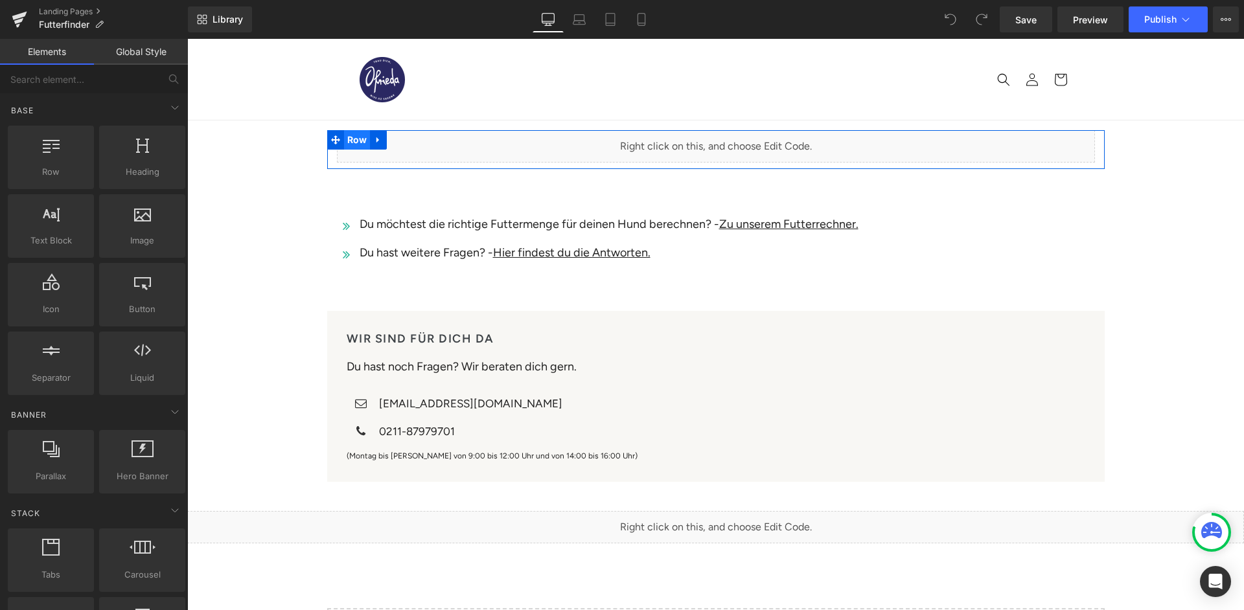
click at [347, 136] on span "Row" at bounding box center [357, 139] width 27 height 19
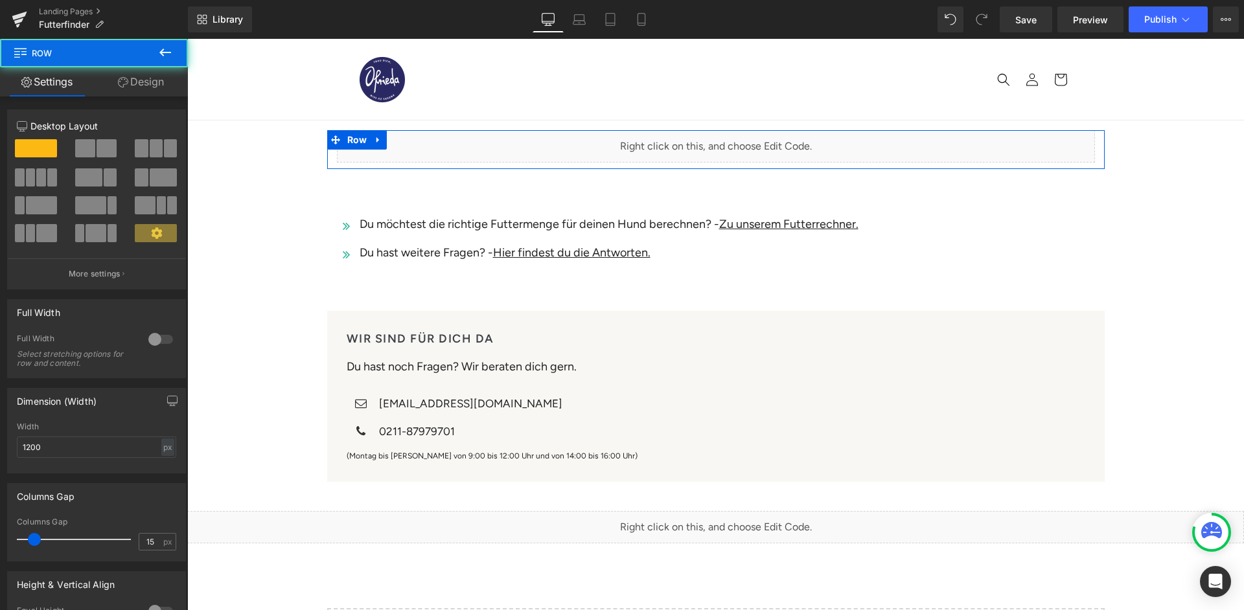
click at [148, 87] on link "Design" at bounding box center [141, 81] width 94 height 29
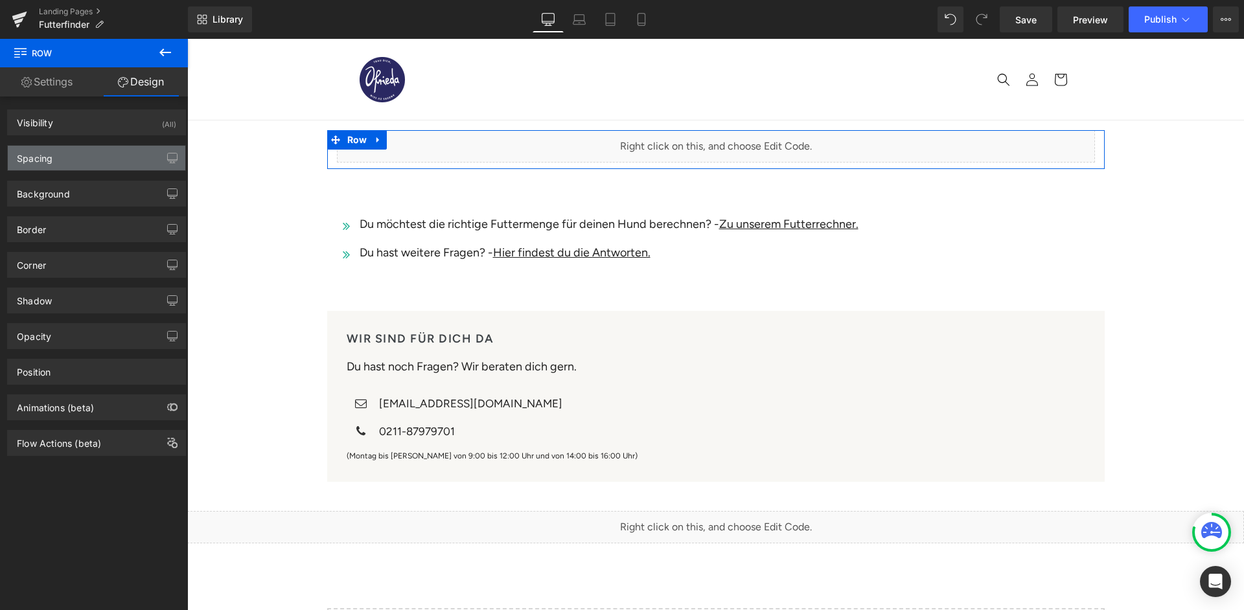
click at [104, 163] on div "Spacing" at bounding box center [96, 158] width 177 height 25
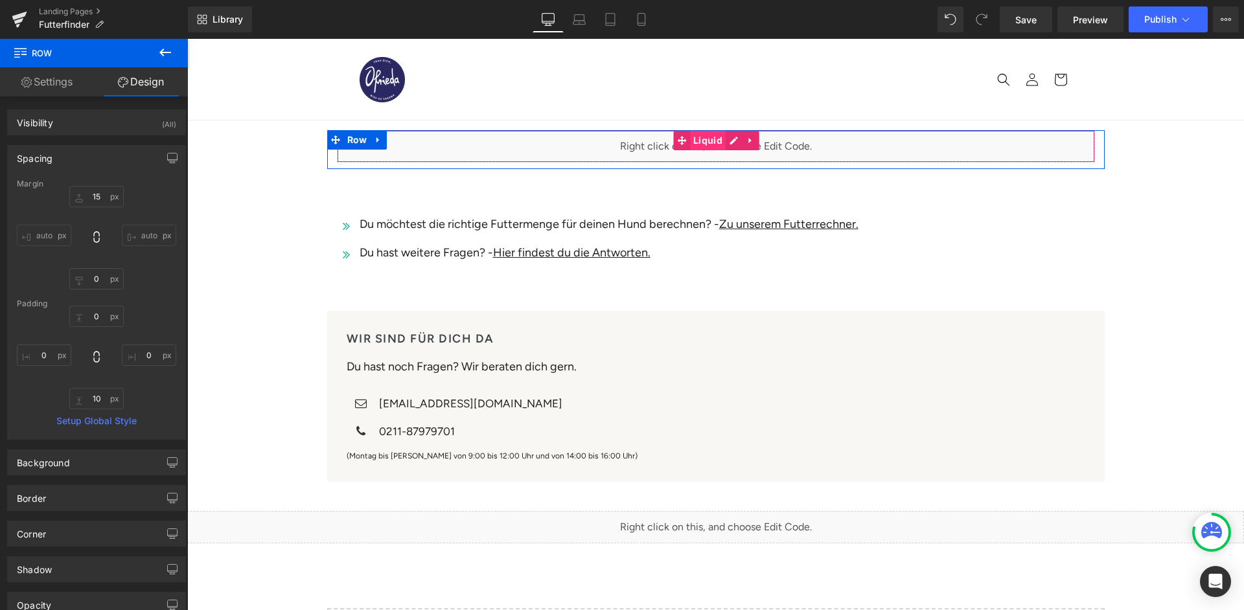
click at [698, 137] on span "Liquid" at bounding box center [708, 140] width 36 height 19
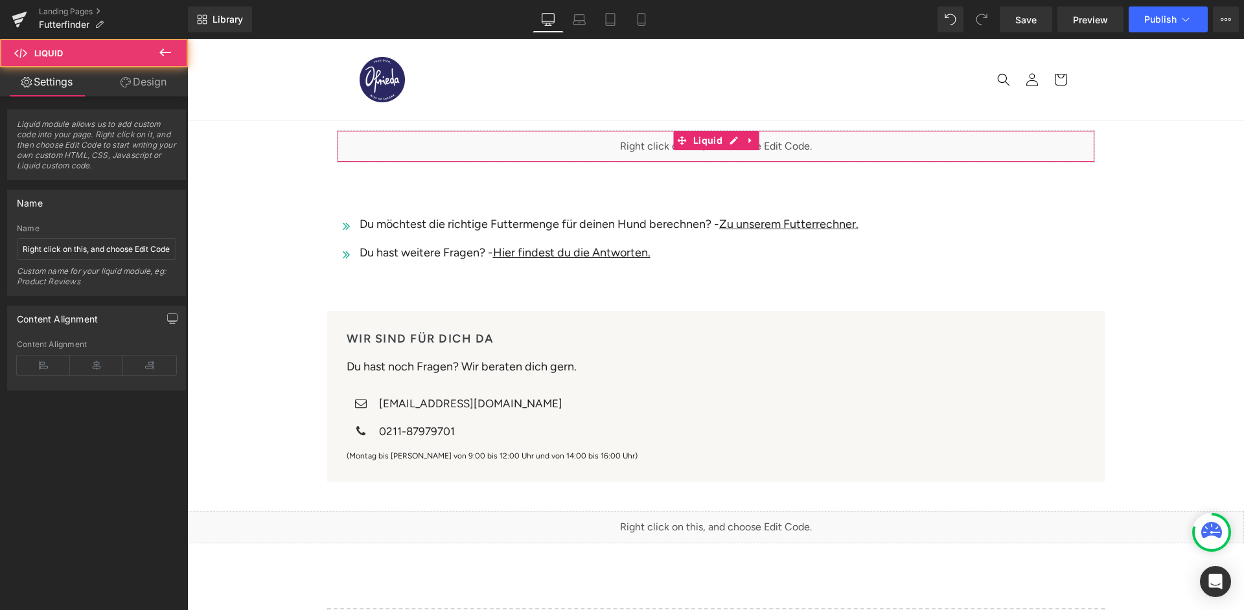
click at [119, 73] on link "Design" at bounding box center [144, 81] width 94 height 29
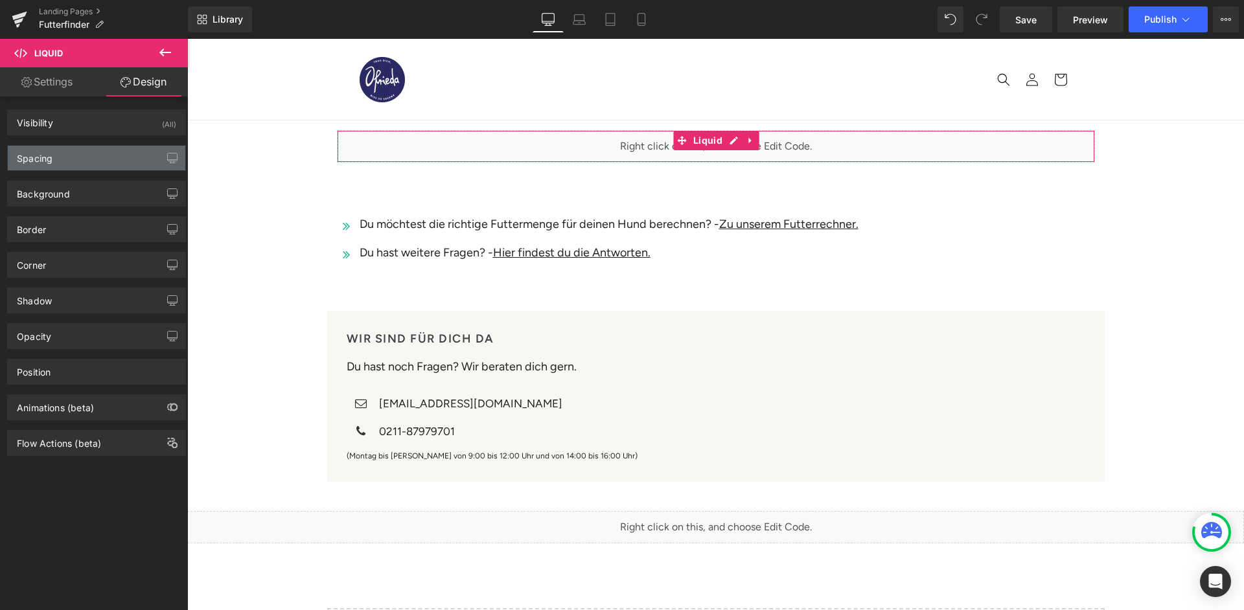
click at [93, 147] on div "Spacing" at bounding box center [96, 158] width 177 height 25
